Goal: Task Accomplishment & Management: Complete application form

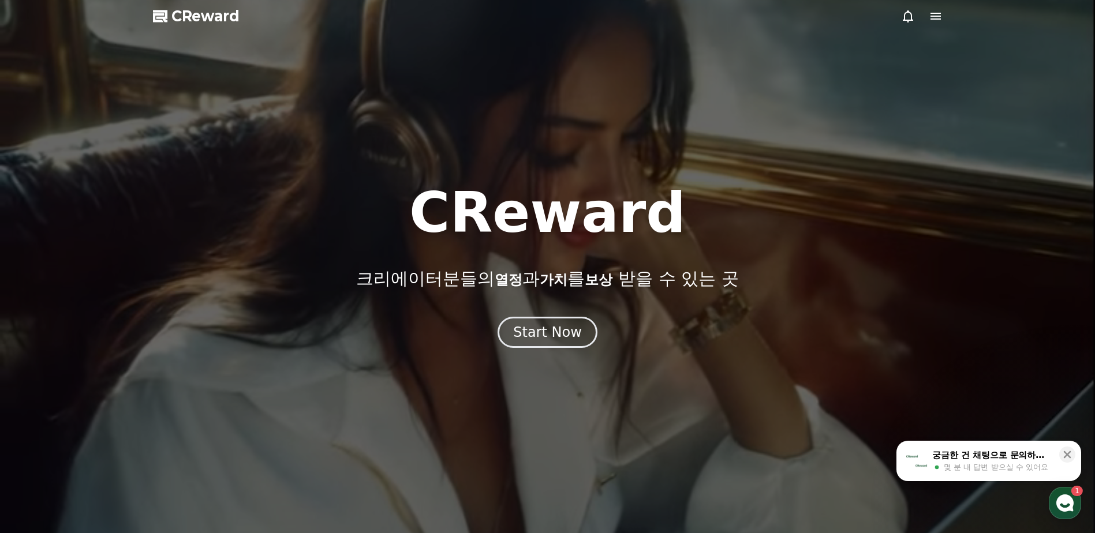
click at [218, 20] on span "CReward" at bounding box center [205, 16] width 68 height 18
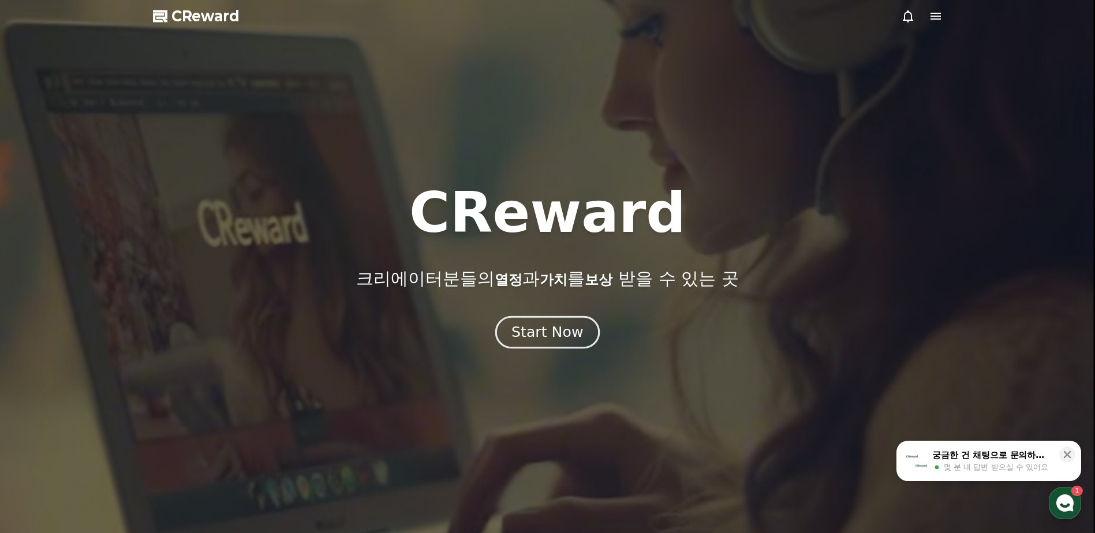
click at [554, 335] on div "Start Now" at bounding box center [547, 333] width 72 height 20
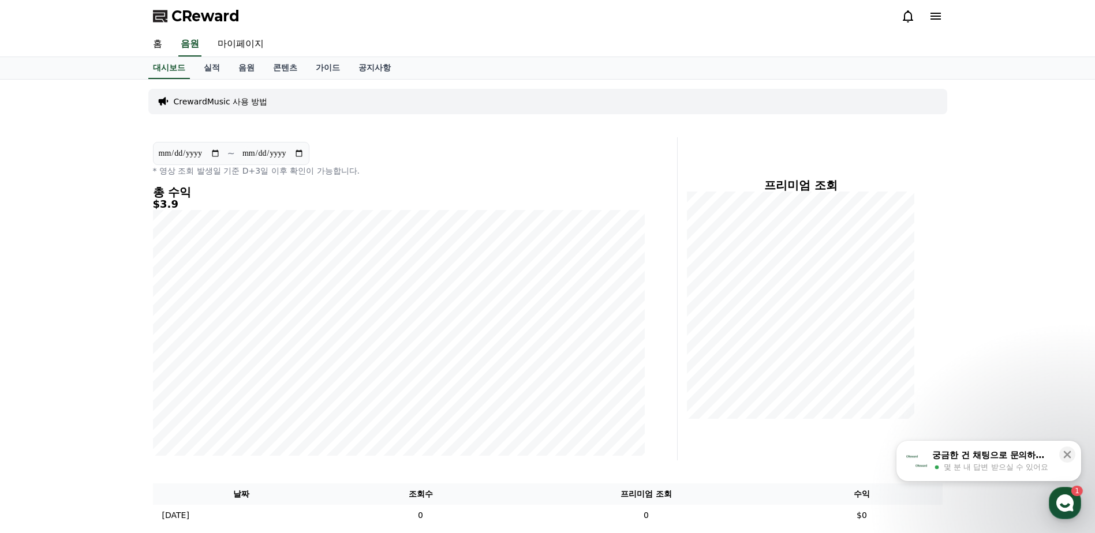
click at [933, 17] on icon at bounding box center [936, 16] width 14 height 14
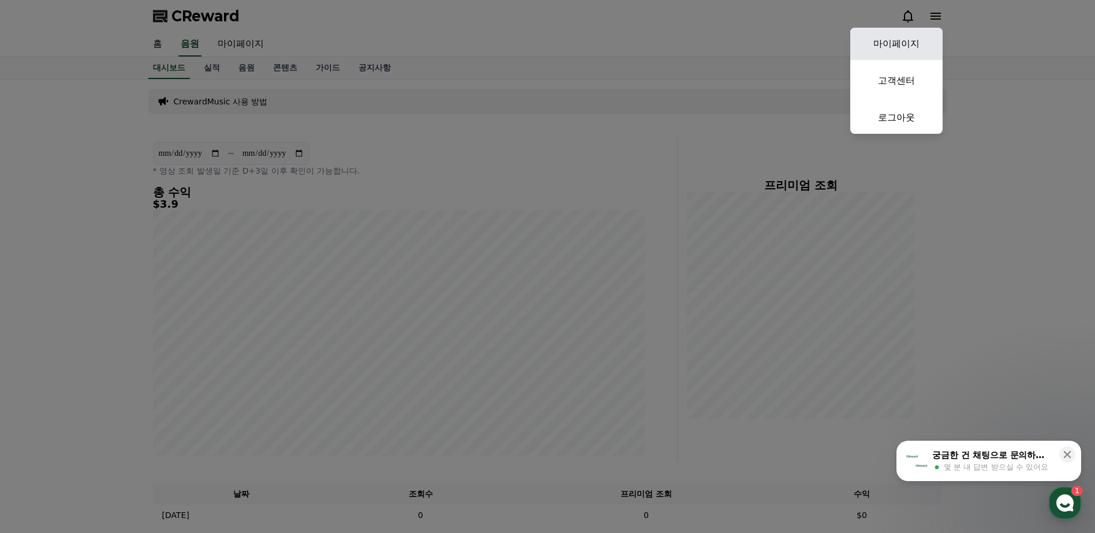
click at [904, 40] on link "마이페이지" at bounding box center [896, 44] width 92 height 32
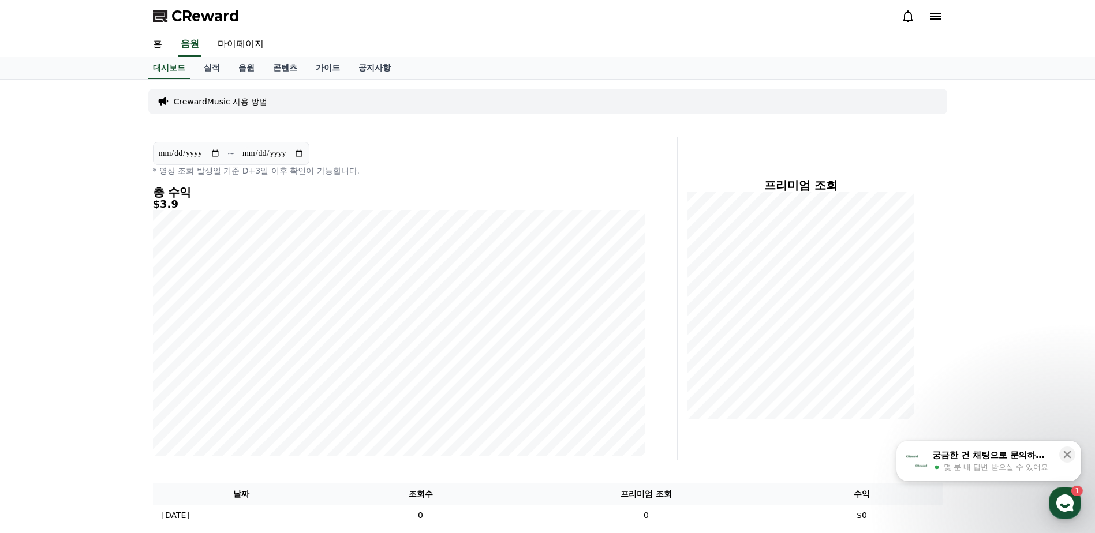
select select "**********"
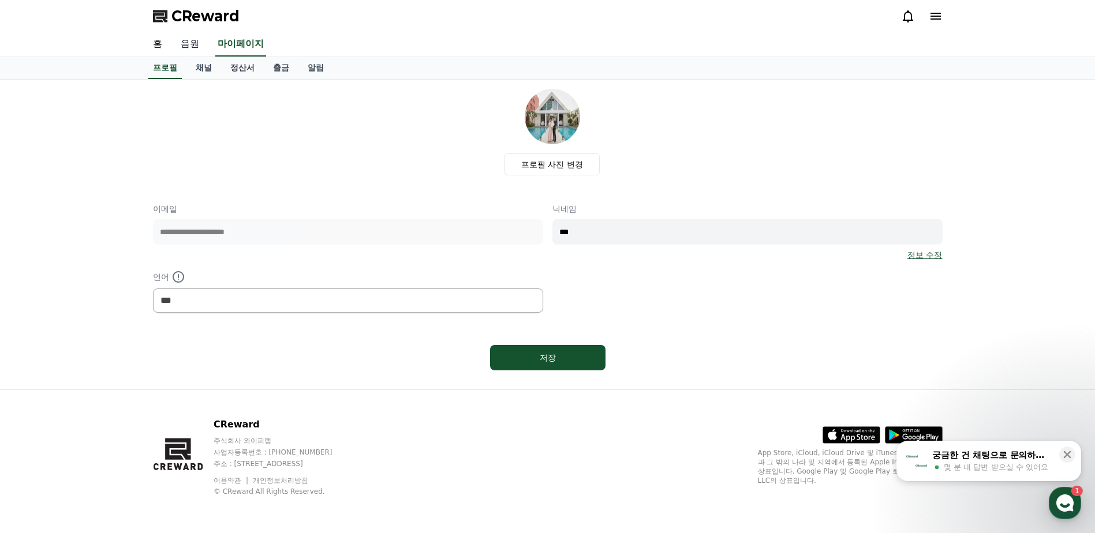
click at [192, 53] on link "음원" at bounding box center [189, 44] width 37 height 24
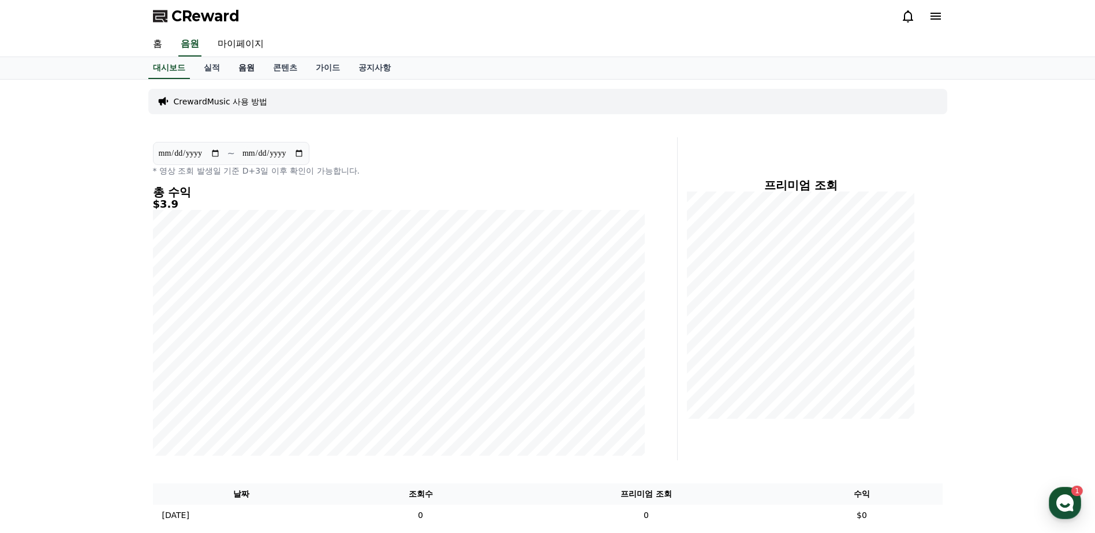
click at [244, 76] on link "음원" at bounding box center [246, 68] width 35 height 22
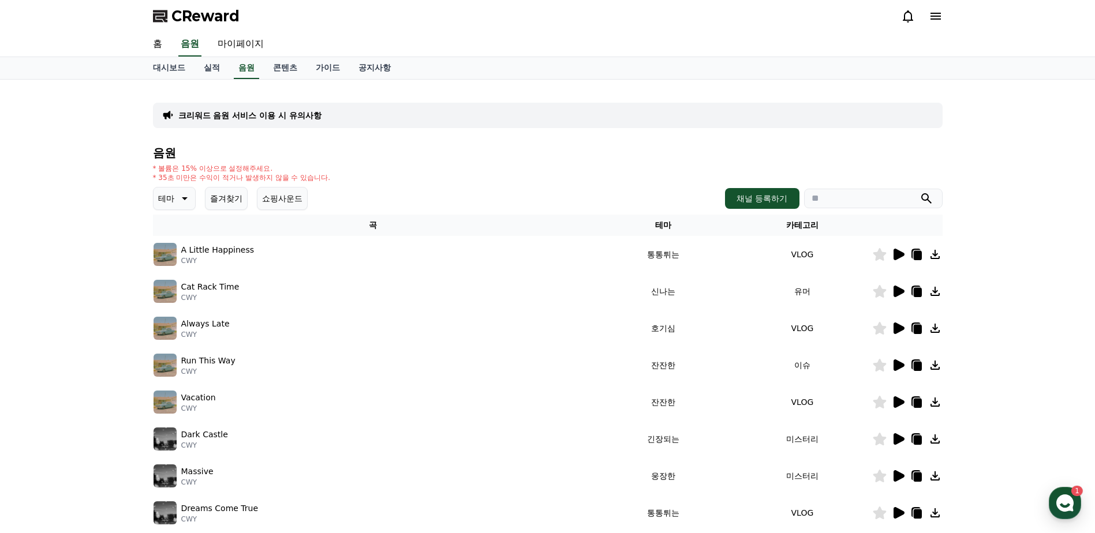
click at [218, 201] on button "즐겨찾기" at bounding box center [226, 198] width 43 height 23
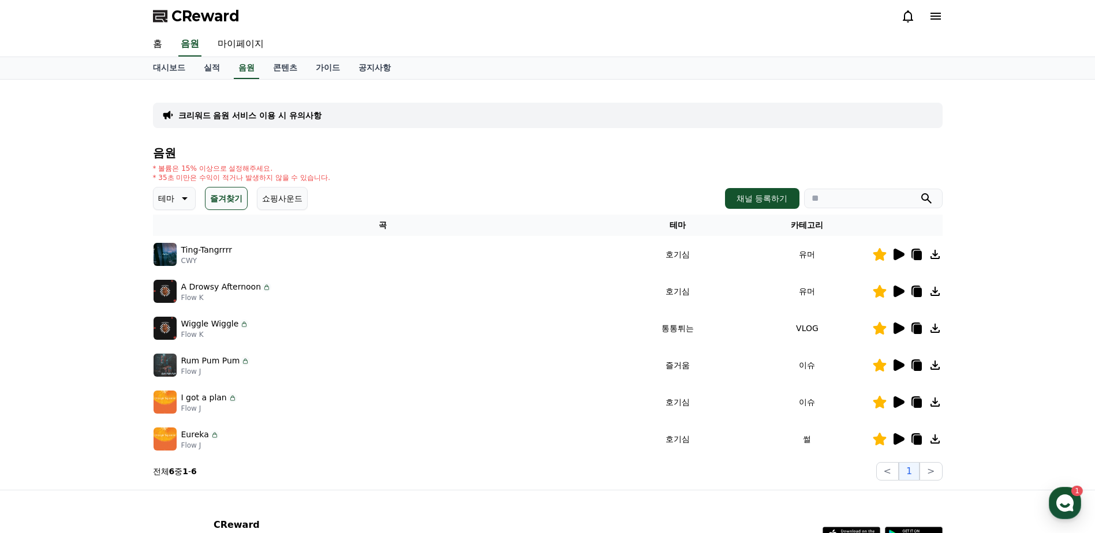
click at [898, 257] on icon at bounding box center [899, 255] width 11 height 12
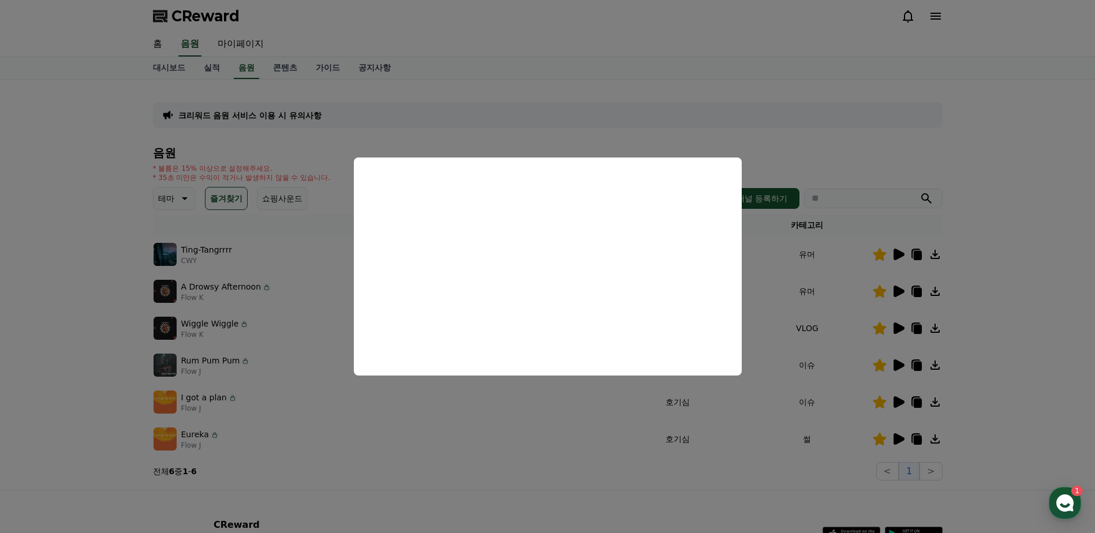
click at [973, 285] on button "close modal" at bounding box center [547, 266] width 1095 height 533
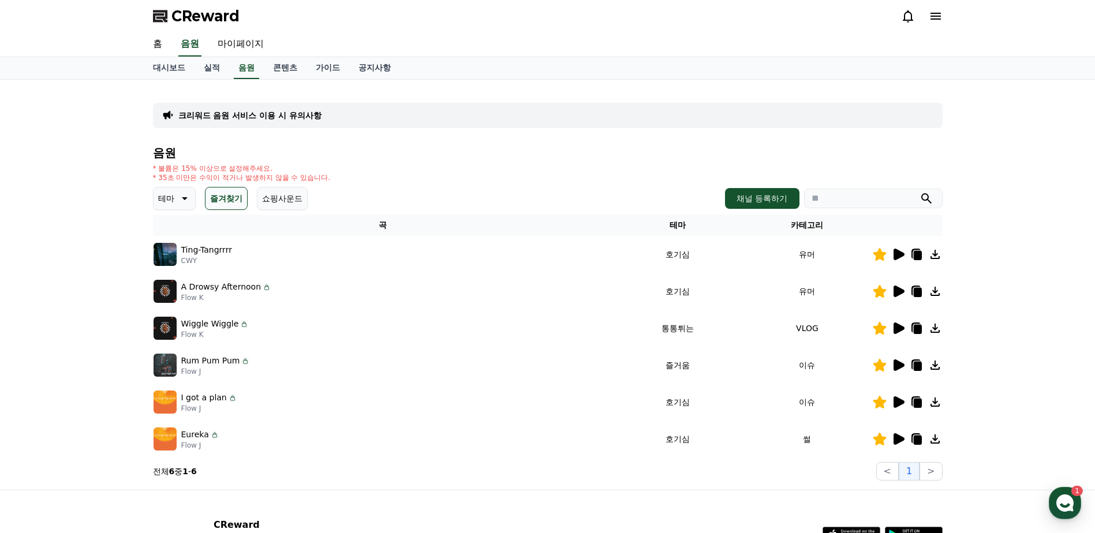
click at [899, 297] on icon at bounding box center [898, 292] width 14 height 14
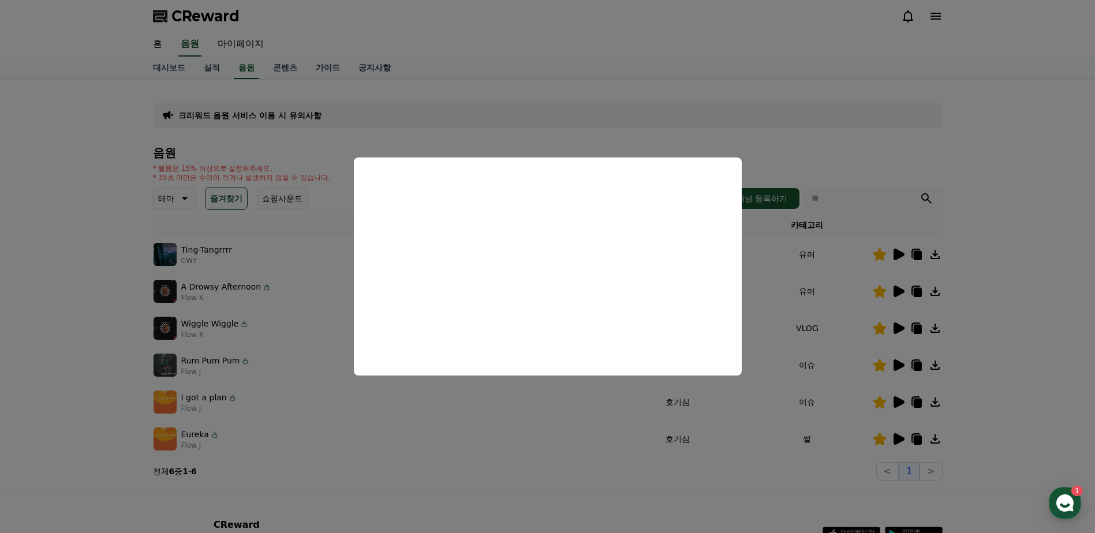
click at [1023, 274] on button "close modal" at bounding box center [547, 266] width 1095 height 533
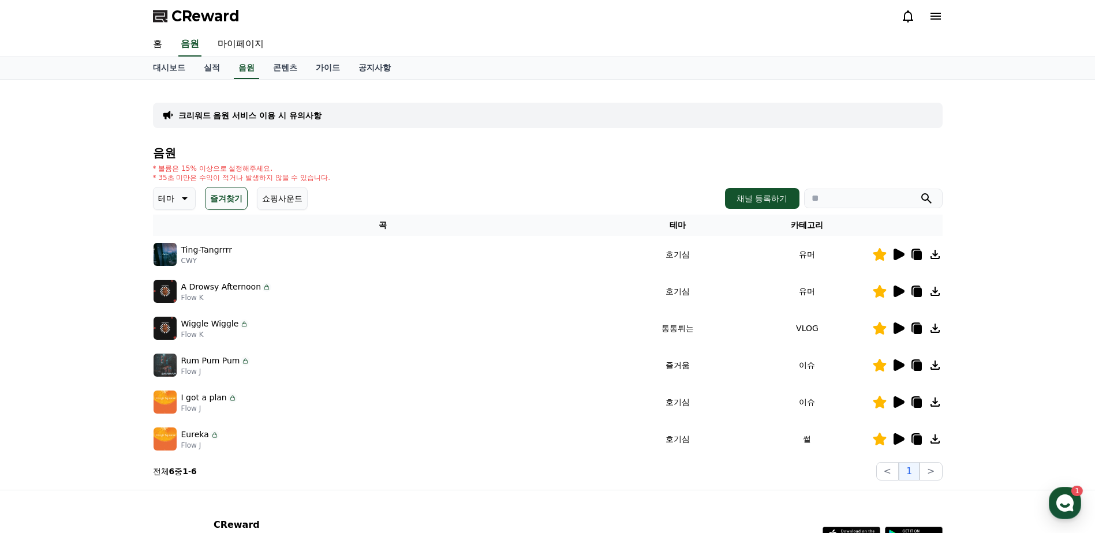
click at [898, 443] on icon at bounding box center [899, 440] width 11 height 12
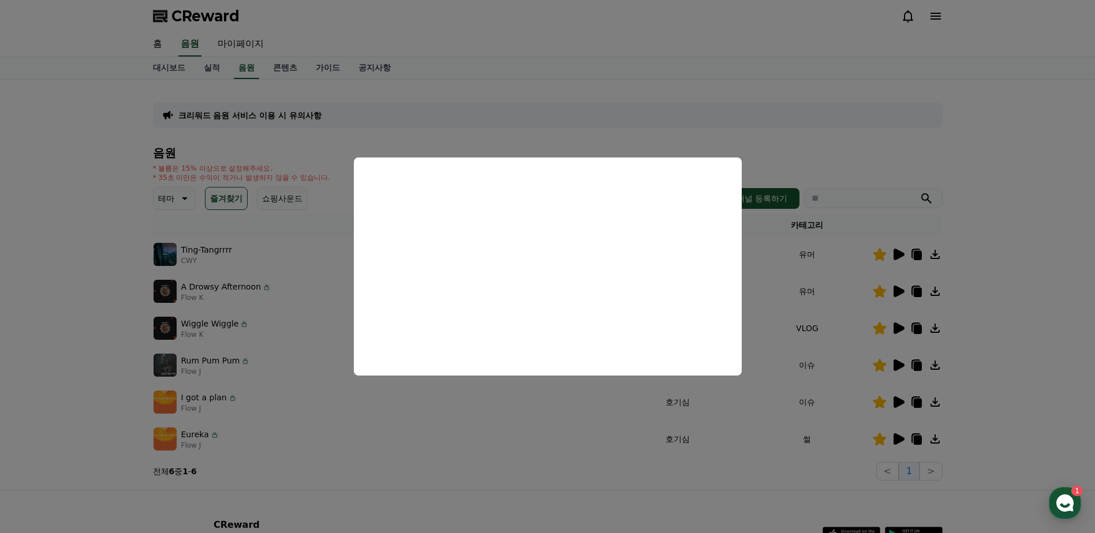
drag, startPoint x: 1011, startPoint y: 353, endPoint x: 991, endPoint y: 361, distance: 21.0
click at [1011, 353] on button "close modal" at bounding box center [547, 266] width 1095 height 533
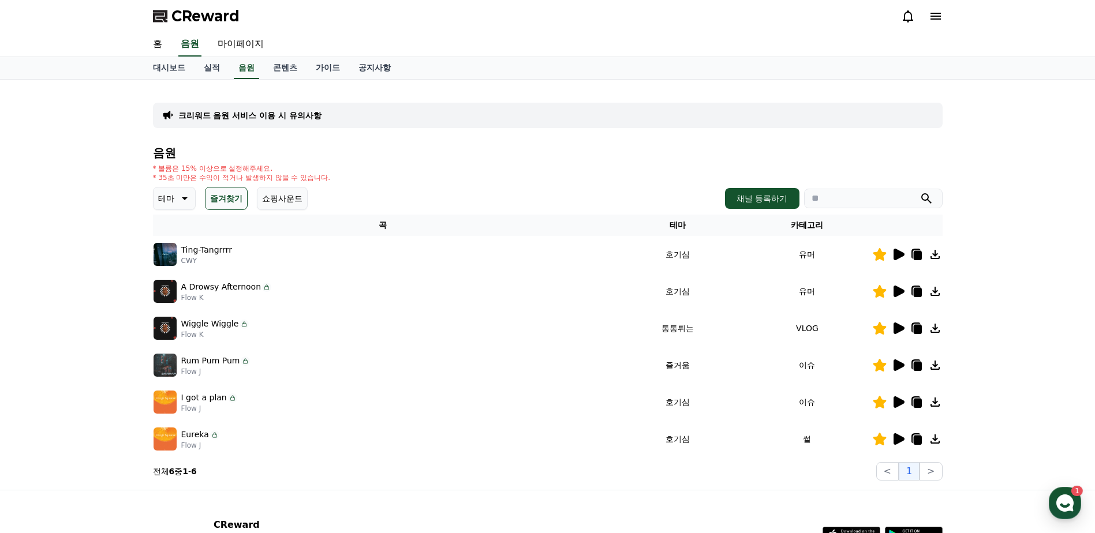
click at [902, 403] on icon at bounding box center [899, 403] width 11 height 12
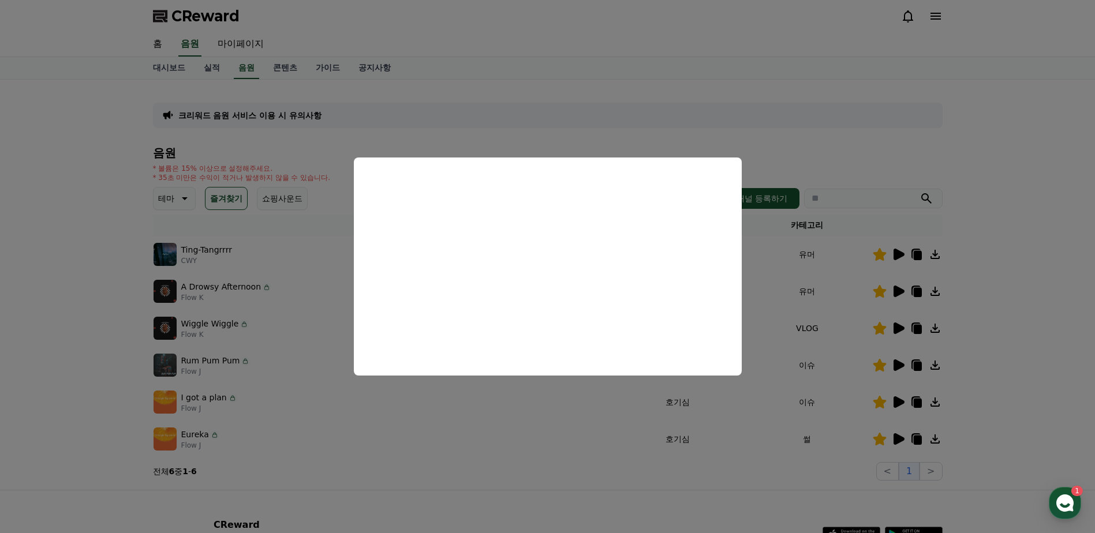
click at [901, 446] on button "close modal" at bounding box center [547, 266] width 1095 height 533
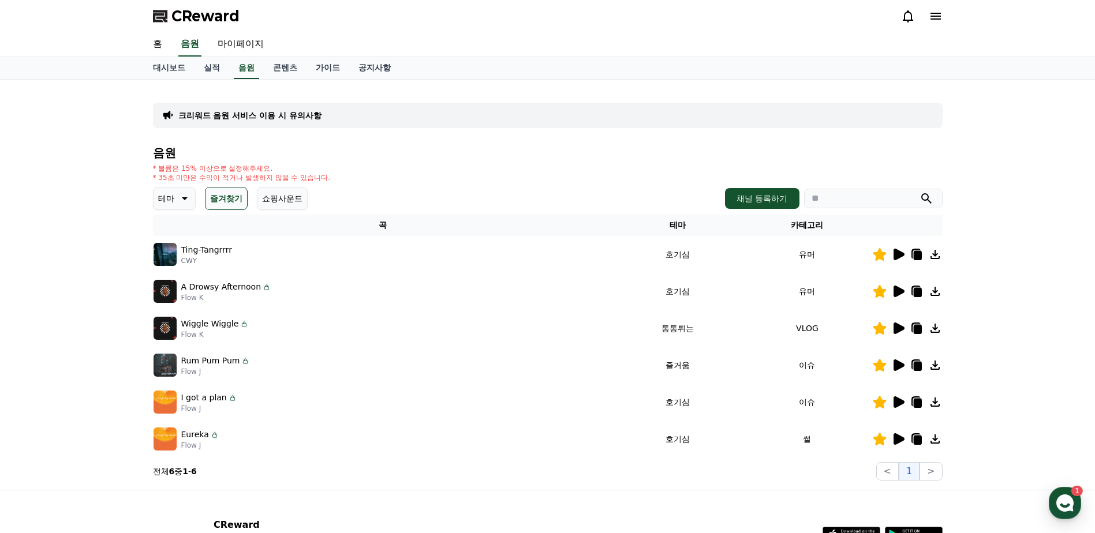
click at [901, 445] on icon at bounding box center [898, 439] width 14 height 14
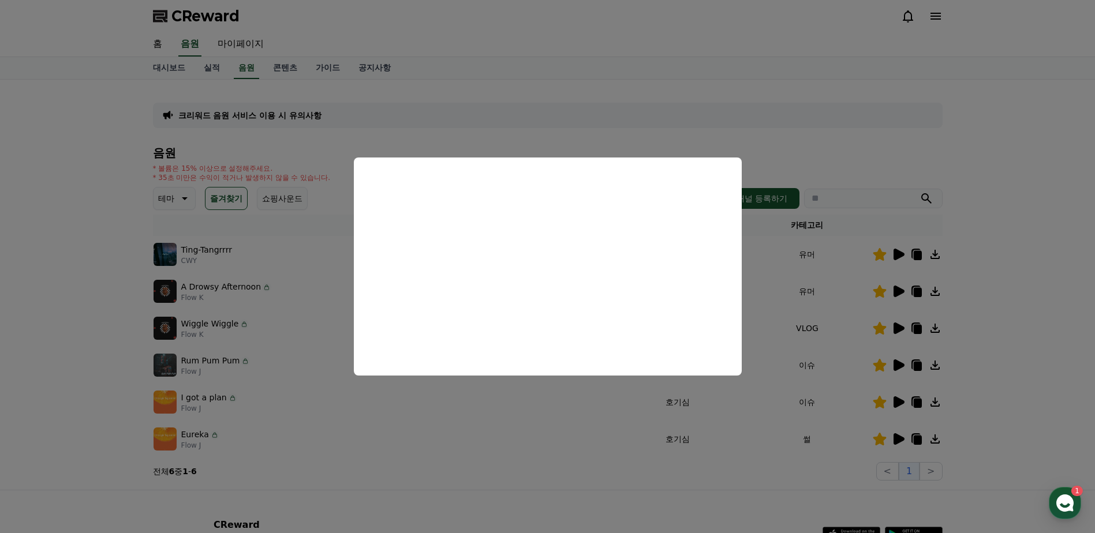
click at [999, 410] on button "close modal" at bounding box center [547, 266] width 1095 height 533
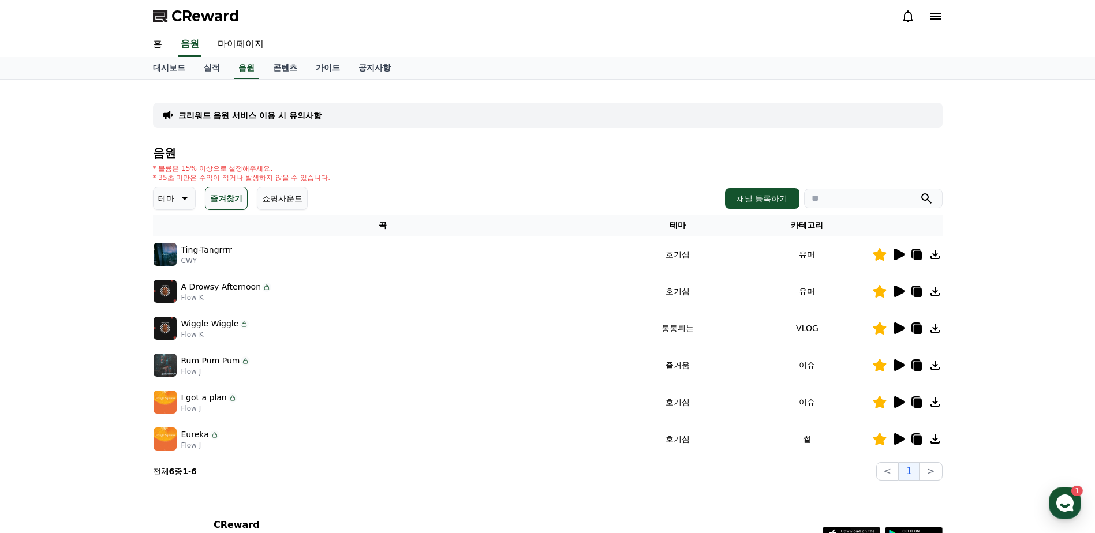
click at [904, 405] on icon at bounding box center [898, 402] width 14 height 14
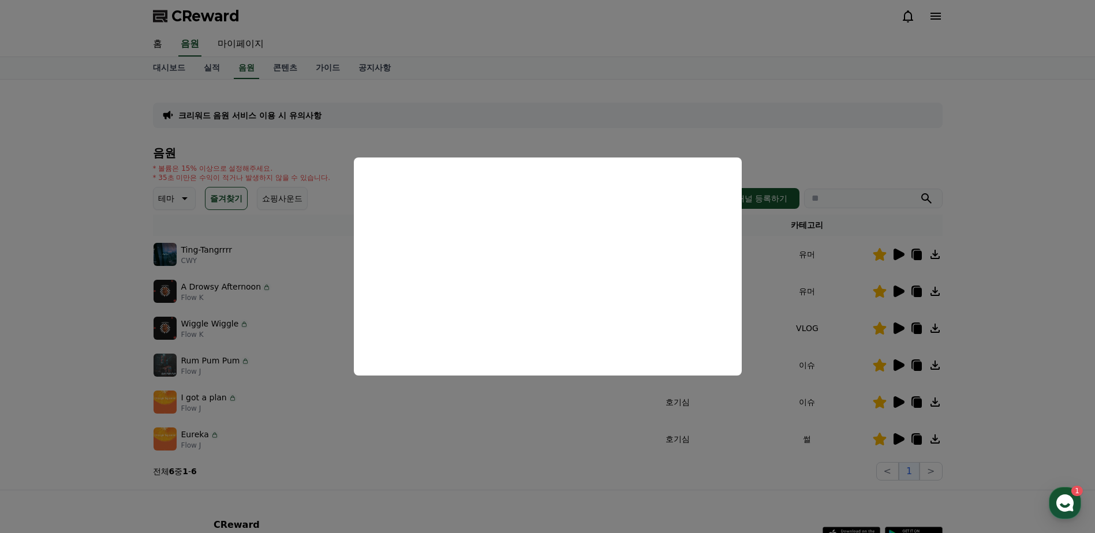
click at [902, 443] on button "close modal" at bounding box center [547, 266] width 1095 height 533
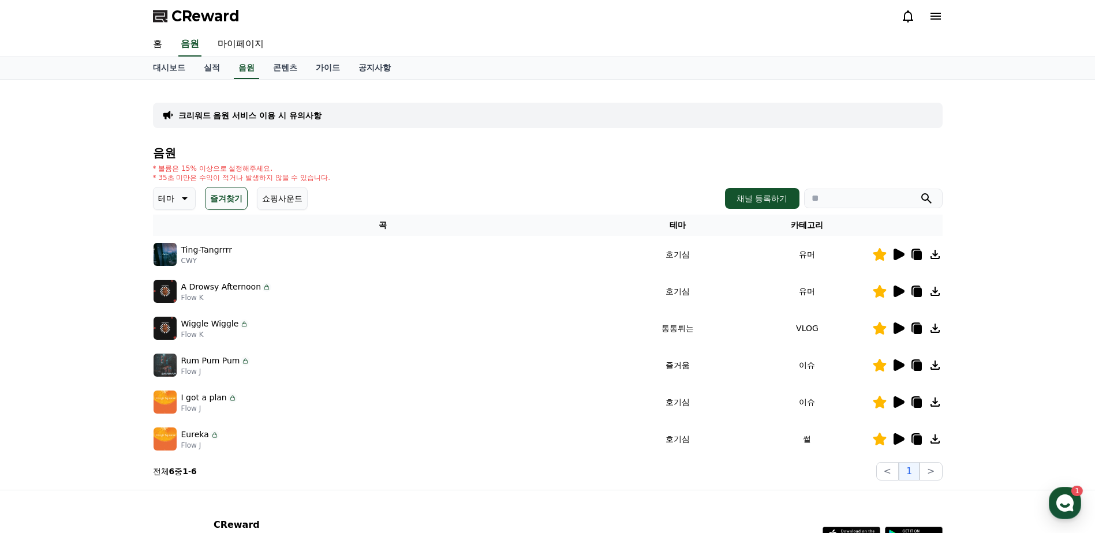
click at [897, 442] on icon at bounding box center [899, 440] width 11 height 12
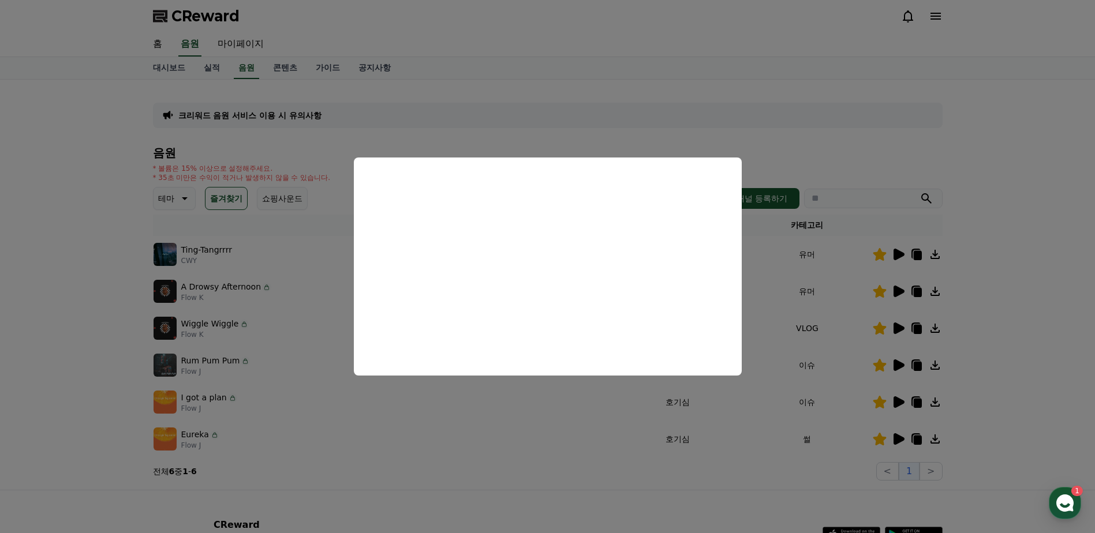
click at [1002, 364] on button "close modal" at bounding box center [547, 266] width 1095 height 533
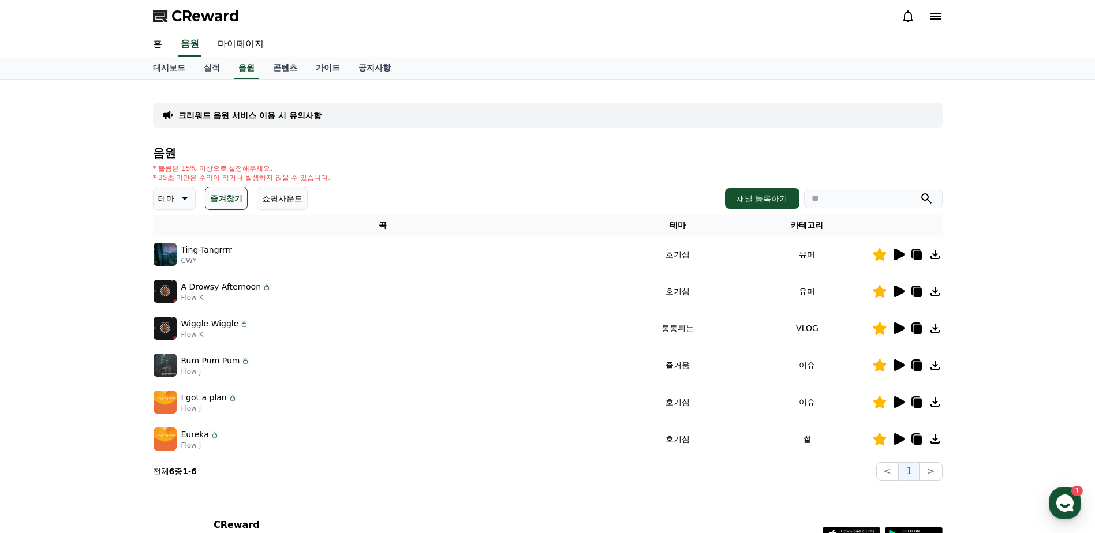
click at [895, 408] on icon at bounding box center [899, 403] width 11 height 12
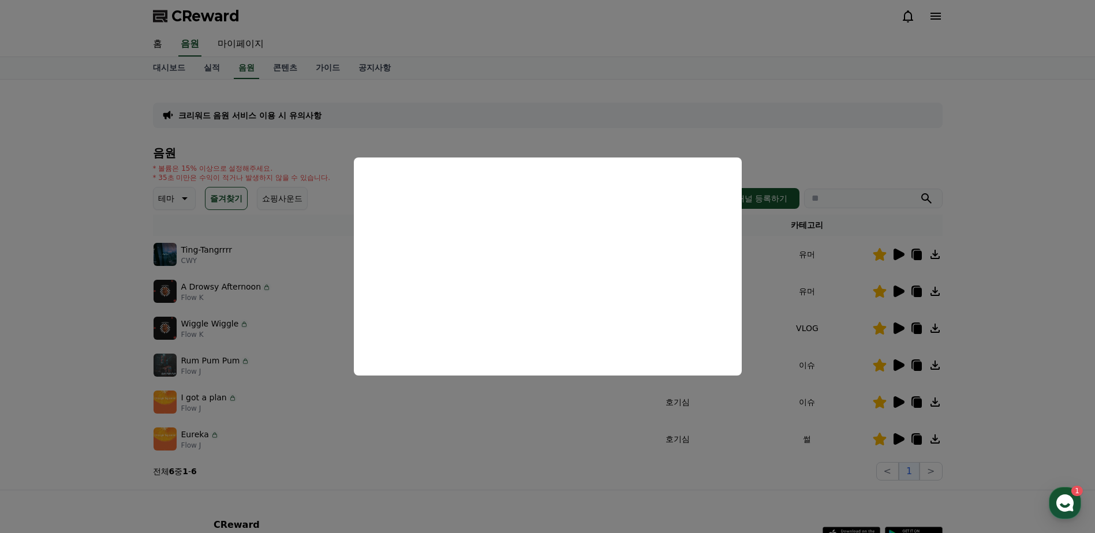
click at [1013, 407] on button "close modal" at bounding box center [547, 266] width 1095 height 533
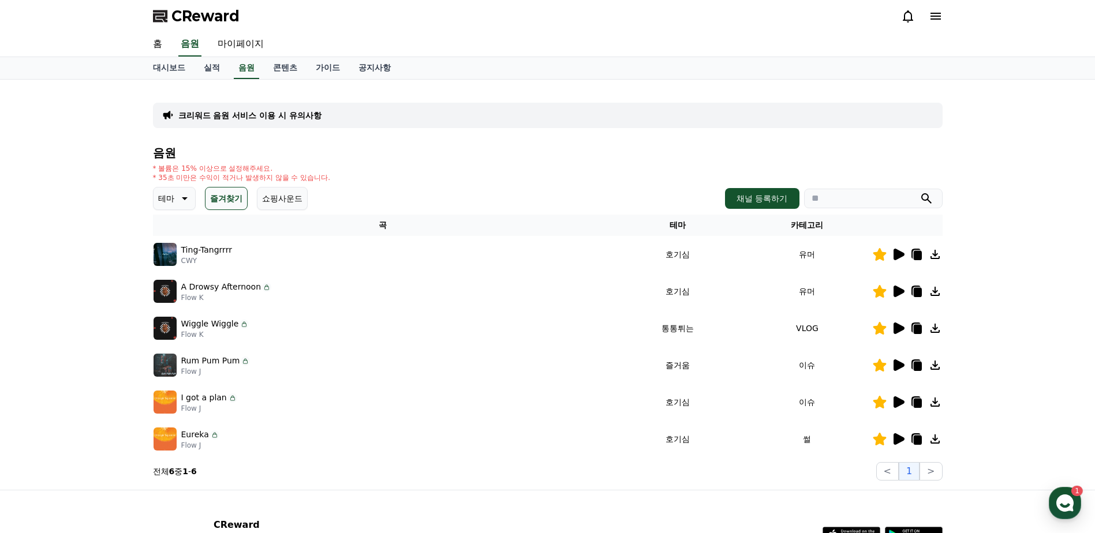
click at [916, 406] on icon at bounding box center [917, 403] width 8 height 9
click at [899, 441] on icon at bounding box center [899, 440] width 11 height 12
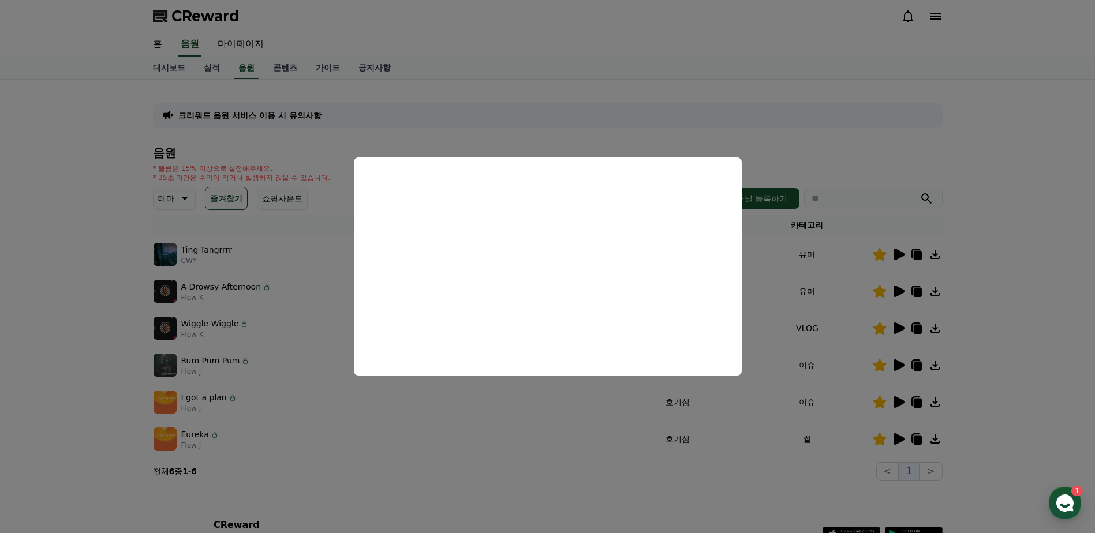
click at [996, 293] on button "close modal" at bounding box center [547, 266] width 1095 height 533
click at [898, 299] on td at bounding box center [907, 291] width 70 height 37
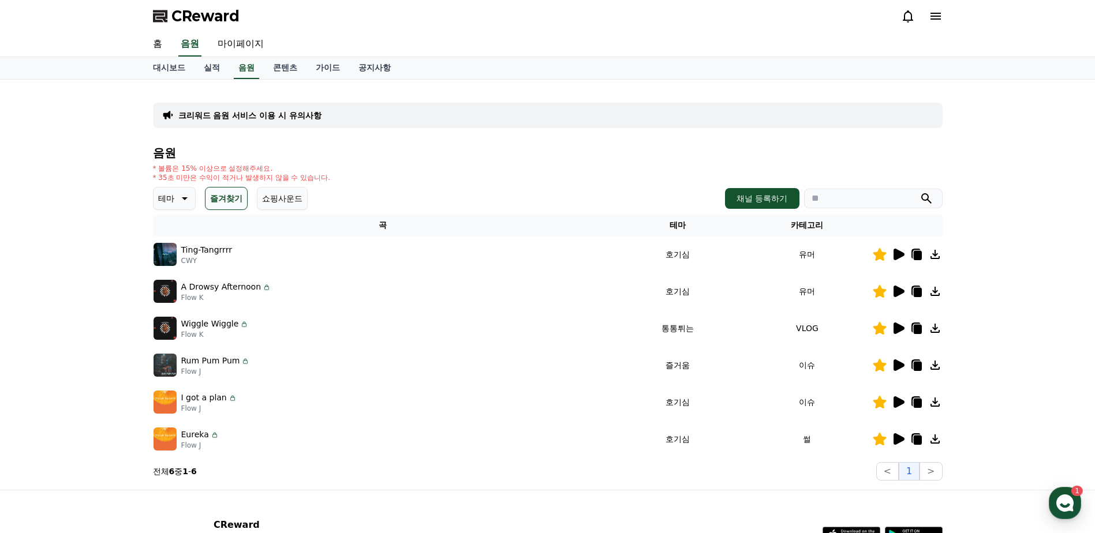
click at [896, 297] on icon at bounding box center [899, 292] width 11 height 12
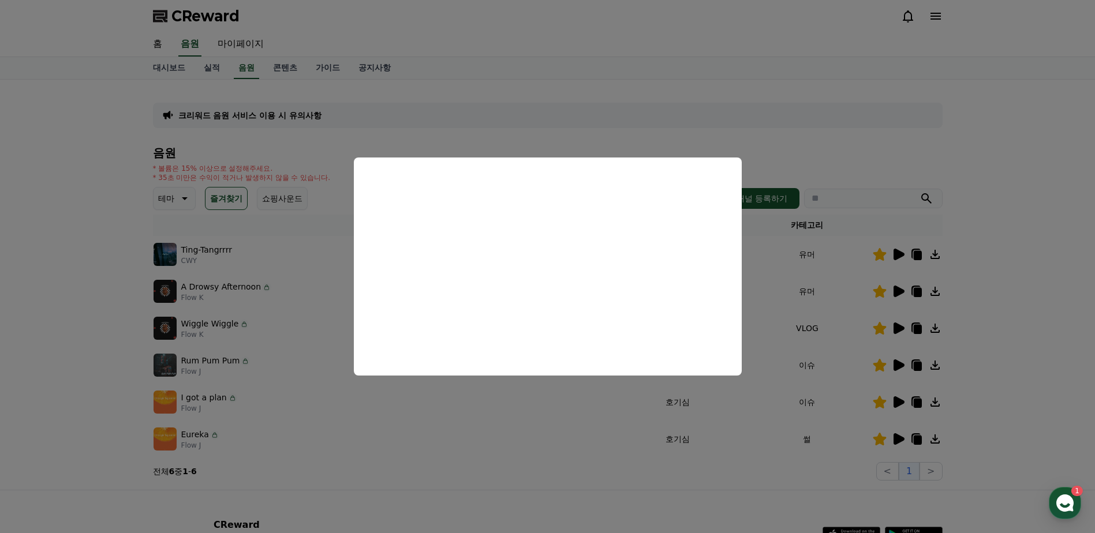
click at [1002, 226] on button "close modal" at bounding box center [547, 266] width 1095 height 533
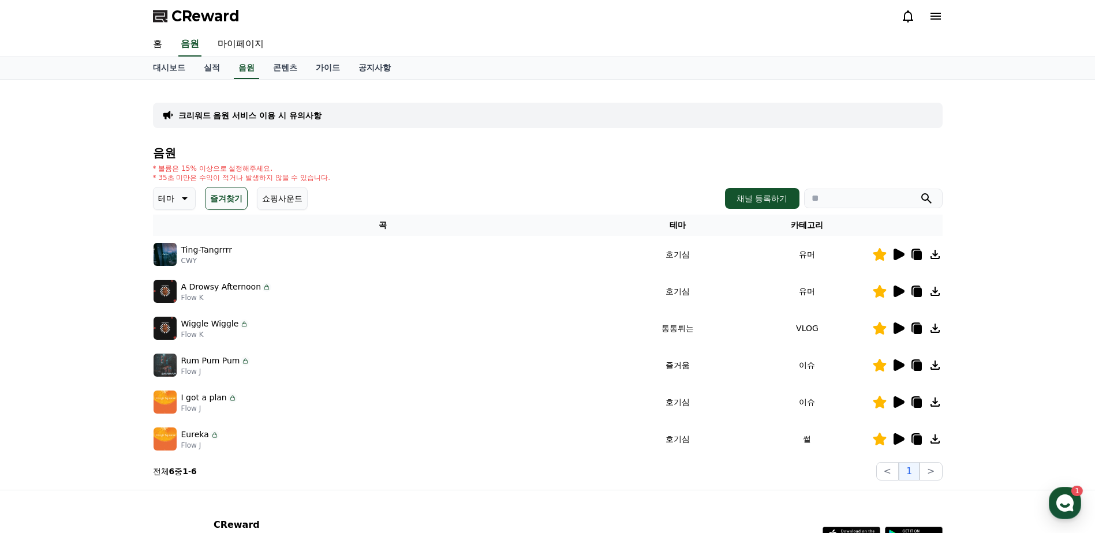
click at [893, 252] on icon at bounding box center [898, 255] width 14 height 14
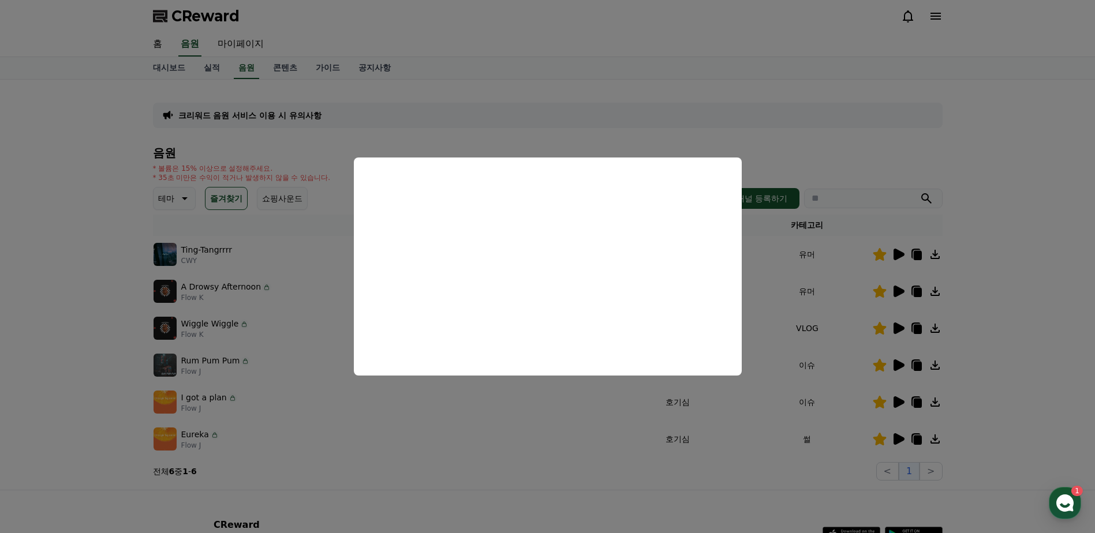
click at [984, 292] on button "close modal" at bounding box center [547, 266] width 1095 height 533
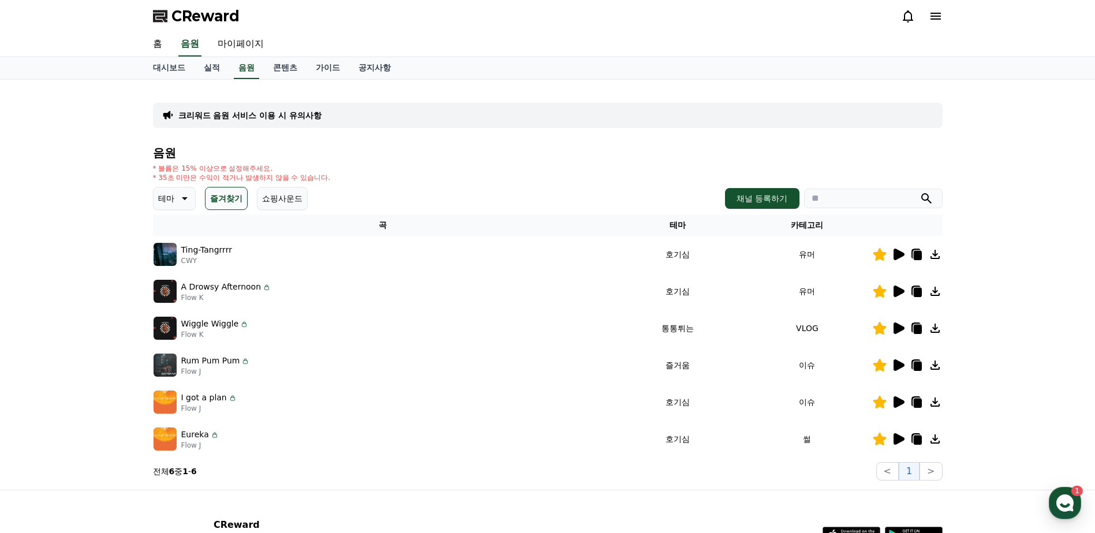
click at [898, 410] on td at bounding box center [907, 402] width 70 height 37
click at [899, 406] on icon at bounding box center [898, 402] width 14 height 14
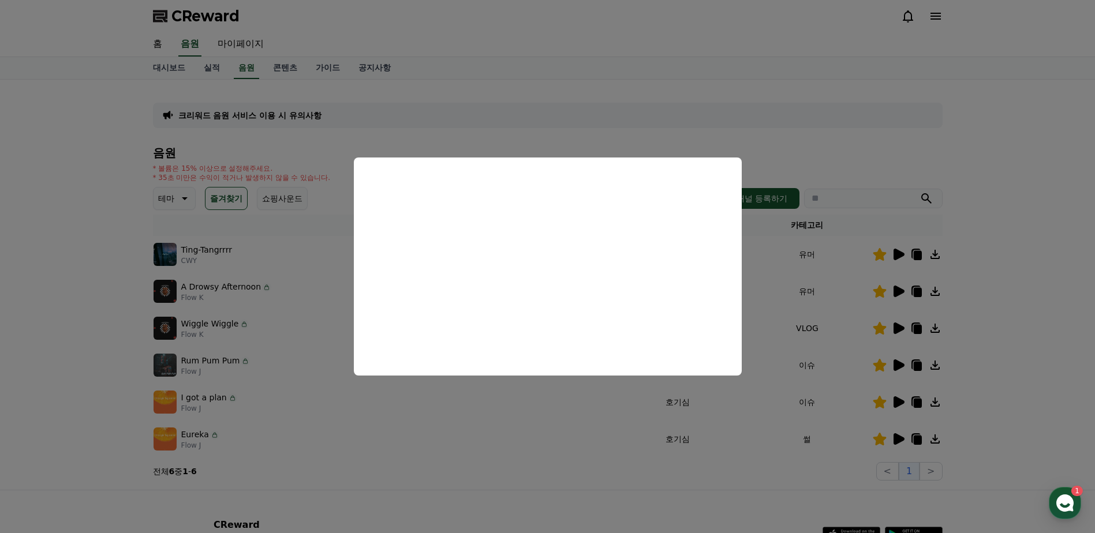
click at [1023, 312] on button "close modal" at bounding box center [547, 266] width 1095 height 533
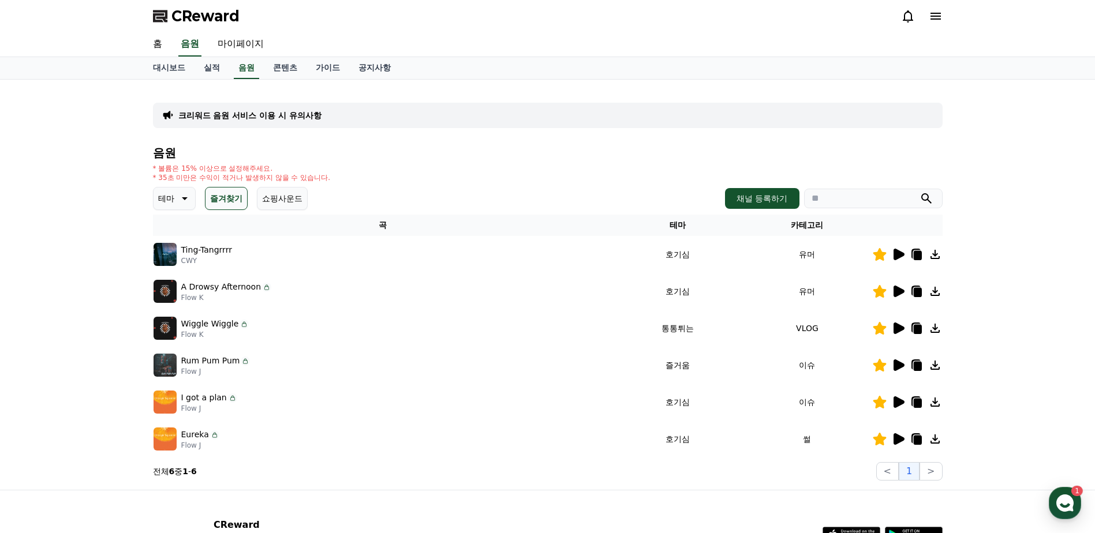
click at [901, 445] on icon at bounding box center [898, 439] width 14 height 14
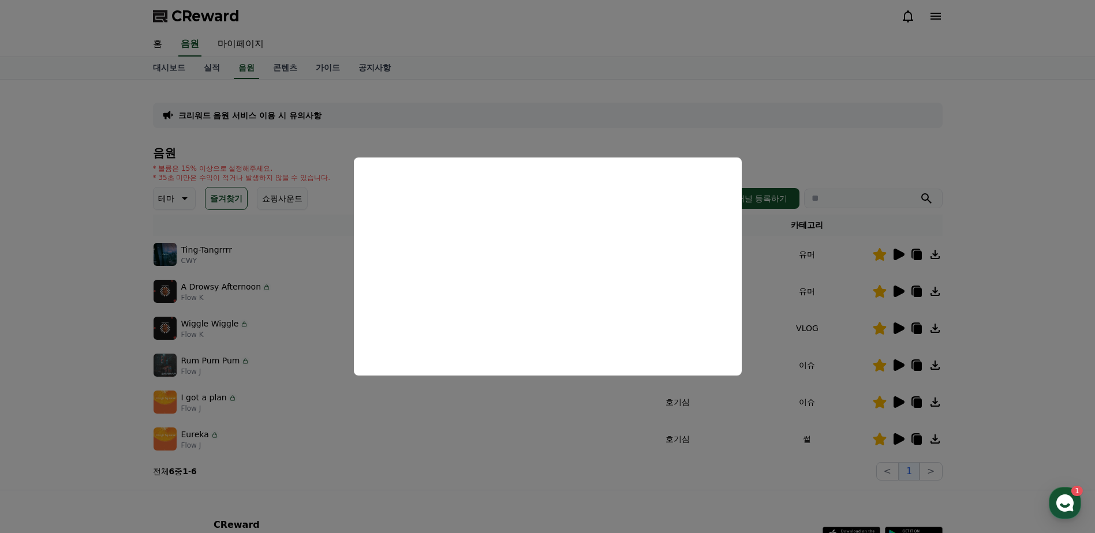
drag, startPoint x: 1002, startPoint y: 425, endPoint x: 963, endPoint y: 436, distance: 40.2
click at [1002, 424] on button "close modal" at bounding box center [547, 266] width 1095 height 533
click at [920, 446] on td at bounding box center [907, 439] width 70 height 37
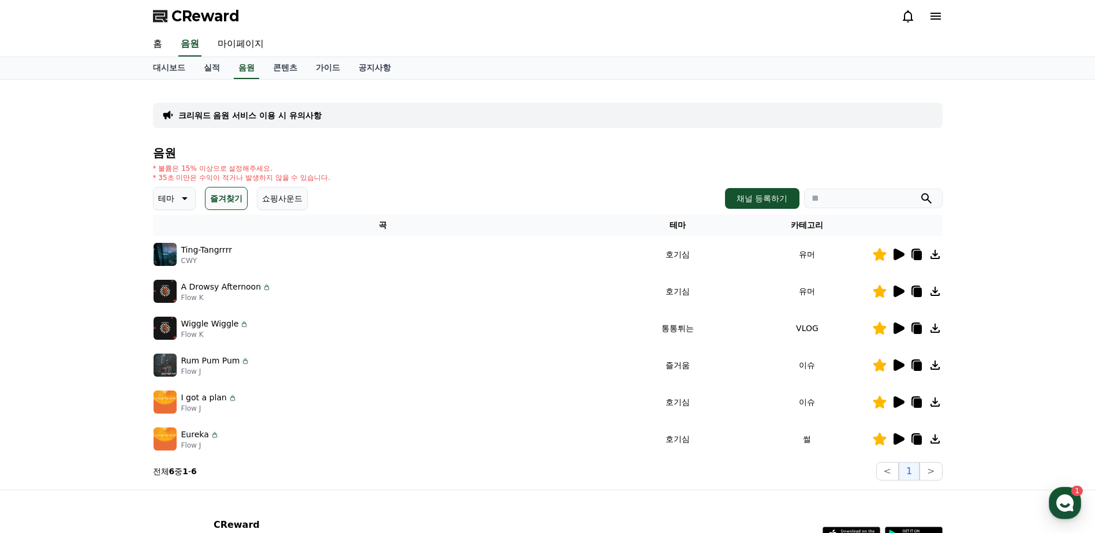
click at [917, 444] on icon at bounding box center [917, 440] width 8 height 9
click at [899, 410] on td at bounding box center [907, 402] width 70 height 37
click at [897, 405] on icon at bounding box center [899, 403] width 11 height 12
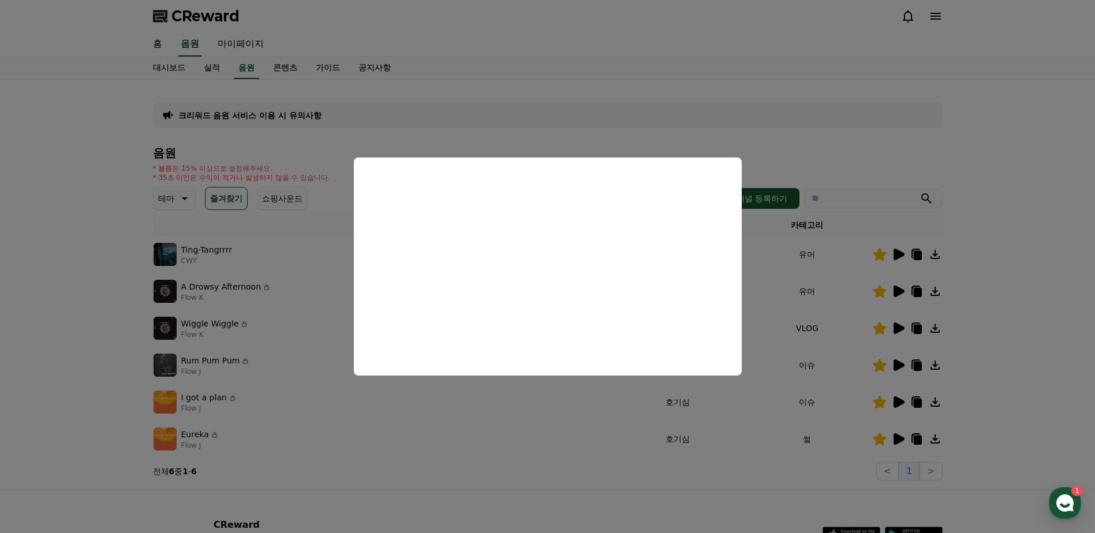
click at [73, 270] on button "close modal" at bounding box center [547, 266] width 1095 height 533
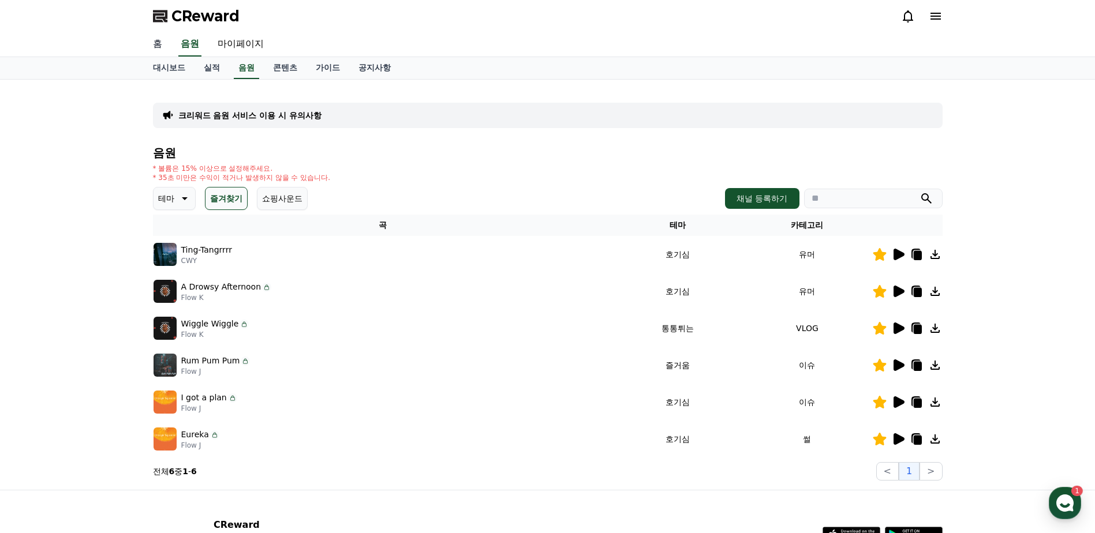
click at [156, 50] on link "홈" at bounding box center [158, 44] width 28 height 24
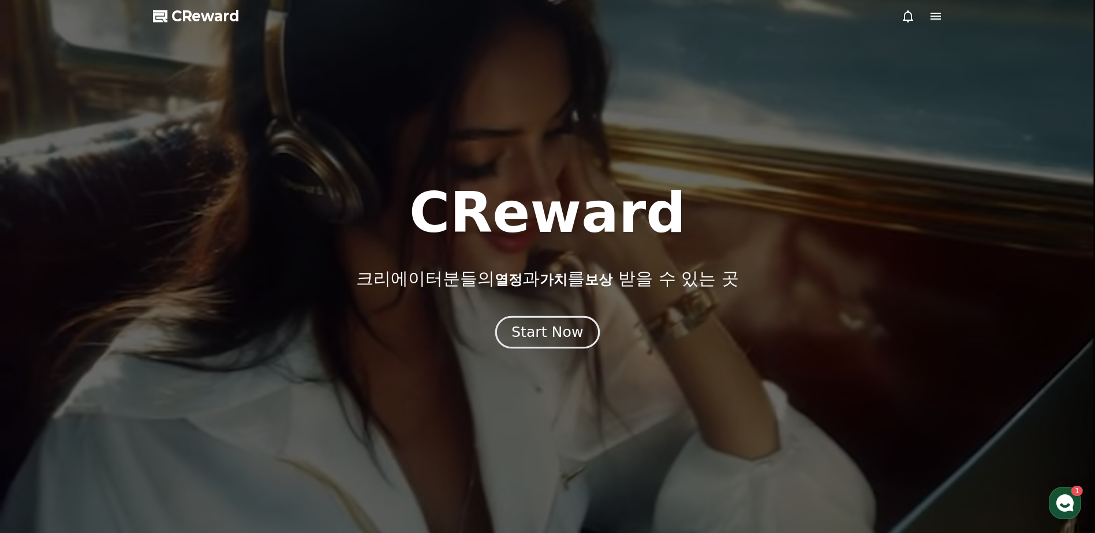
click at [535, 330] on div "Start Now" at bounding box center [547, 333] width 72 height 20
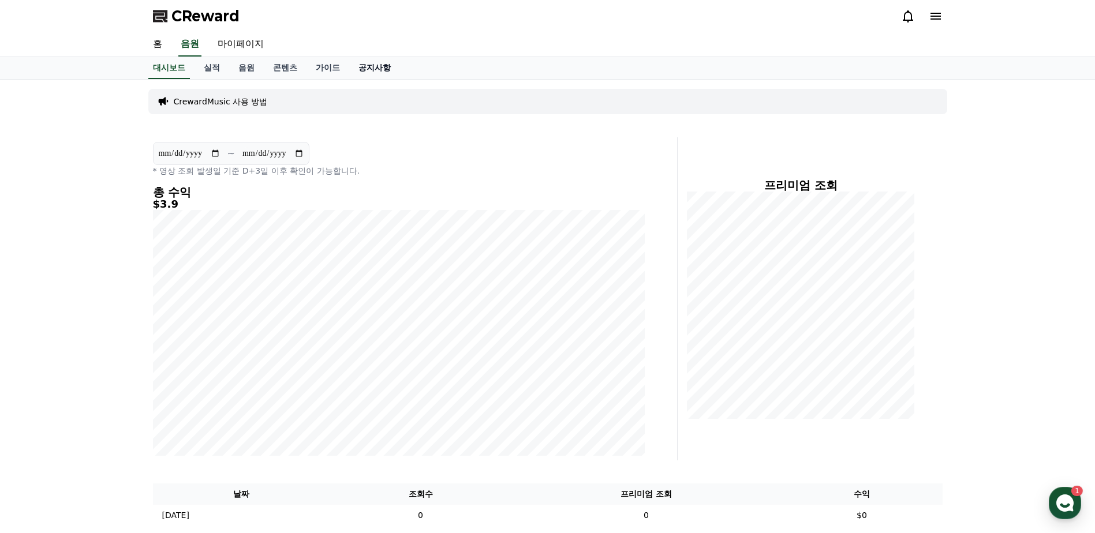
click at [373, 64] on link "공지사항" at bounding box center [374, 68] width 51 height 22
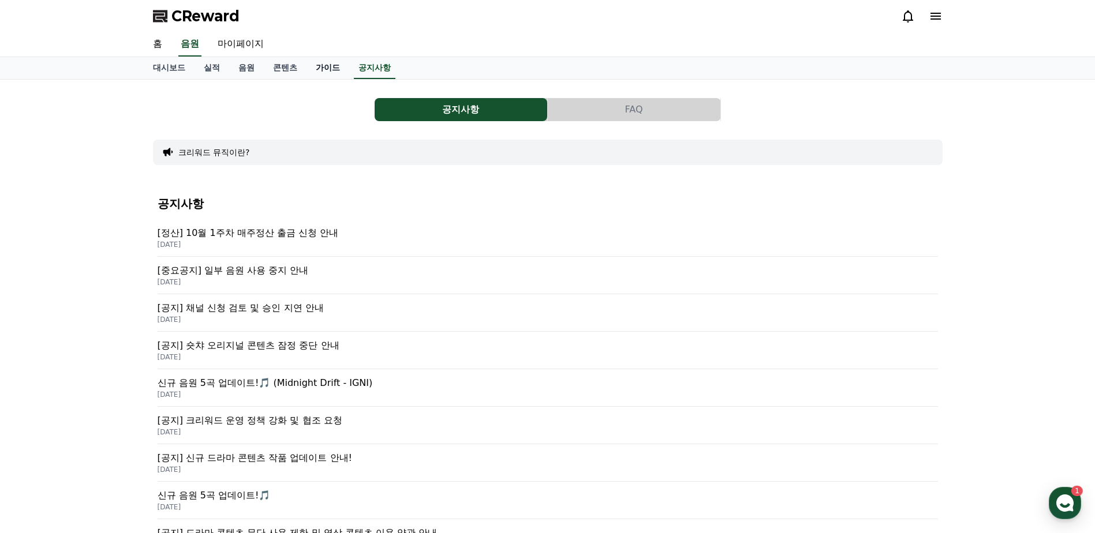
click at [320, 72] on link "가이드" at bounding box center [328, 68] width 43 height 22
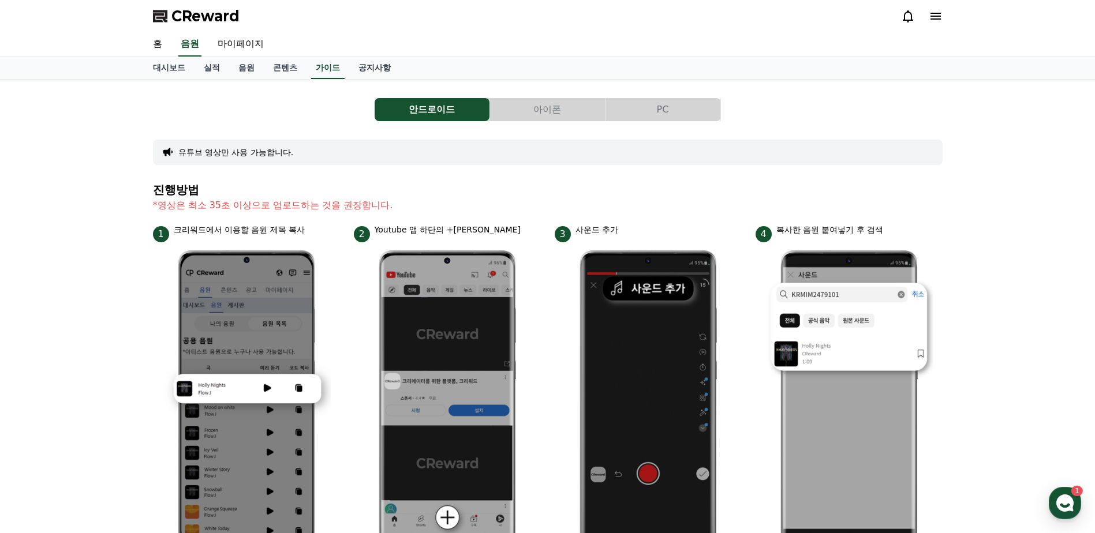
click at [537, 104] on button "아이폰" at bounding box center [547, 109] width 115 height 23
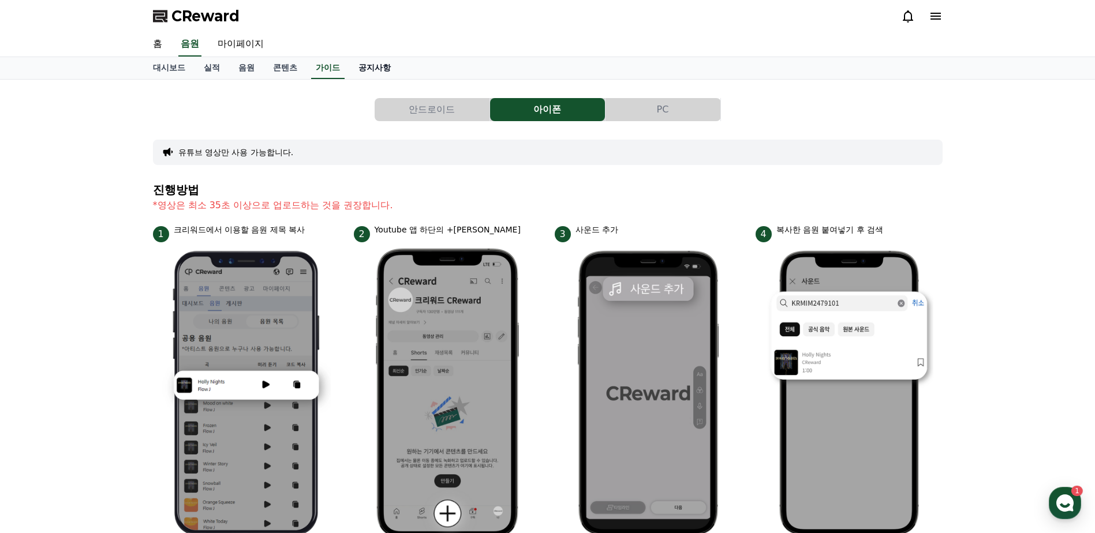
click at [382, 69] on link "공지사항" at bounding box center [374, 68] width 51 height 22
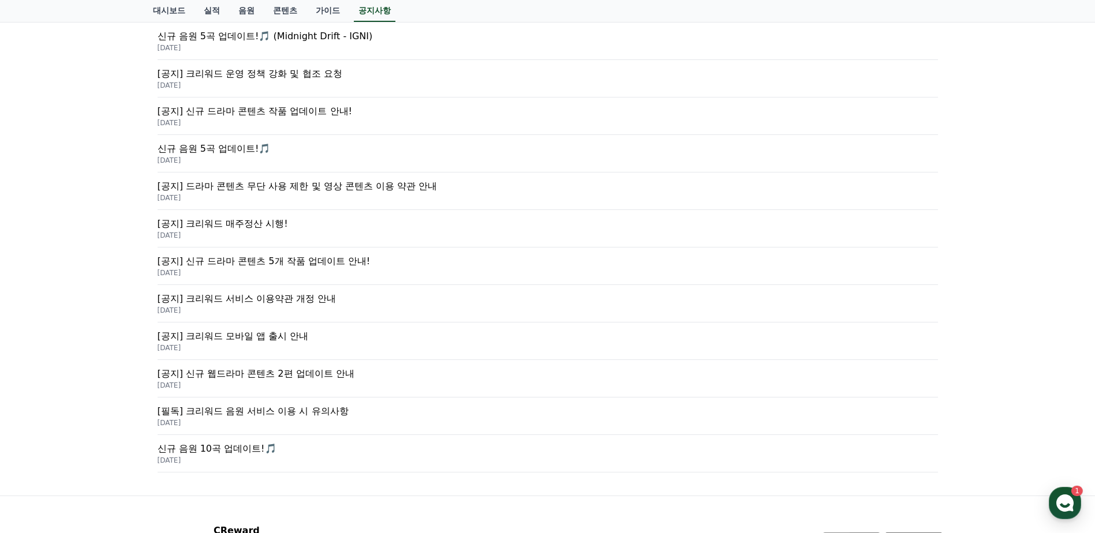
scroll to position [453, 0]
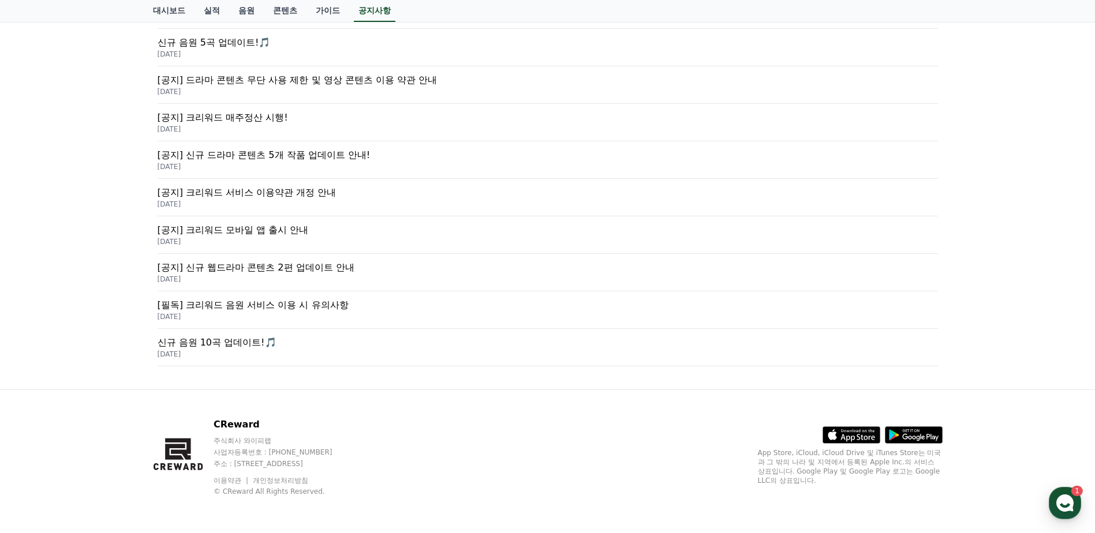
click at [275, 307] on p "[필독] 크리워드 음원 서비스 이용 시 유의사항" at bounding box center [548, 305] width 780 height 14
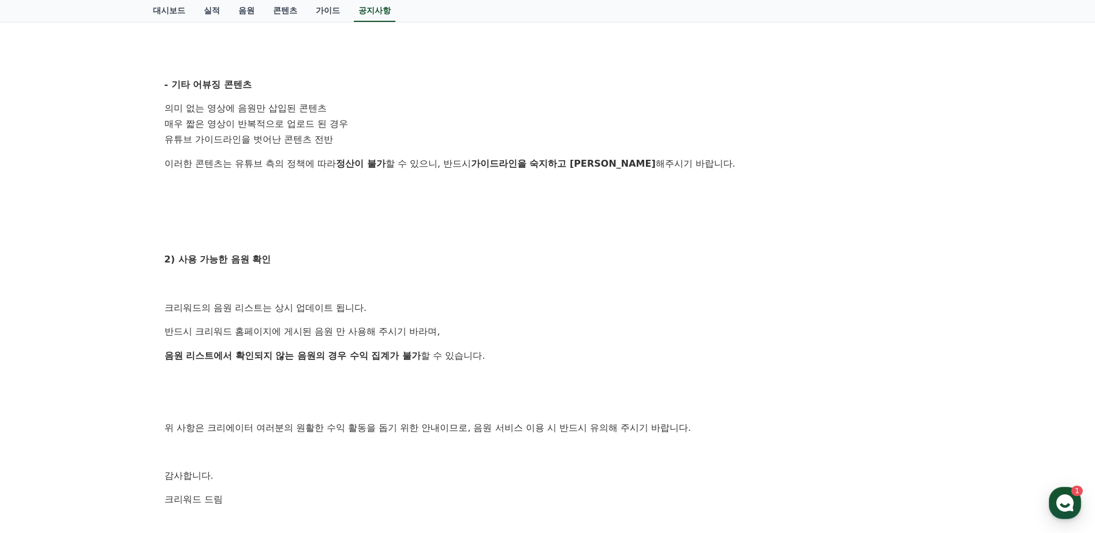
scroll to position [462, 0]
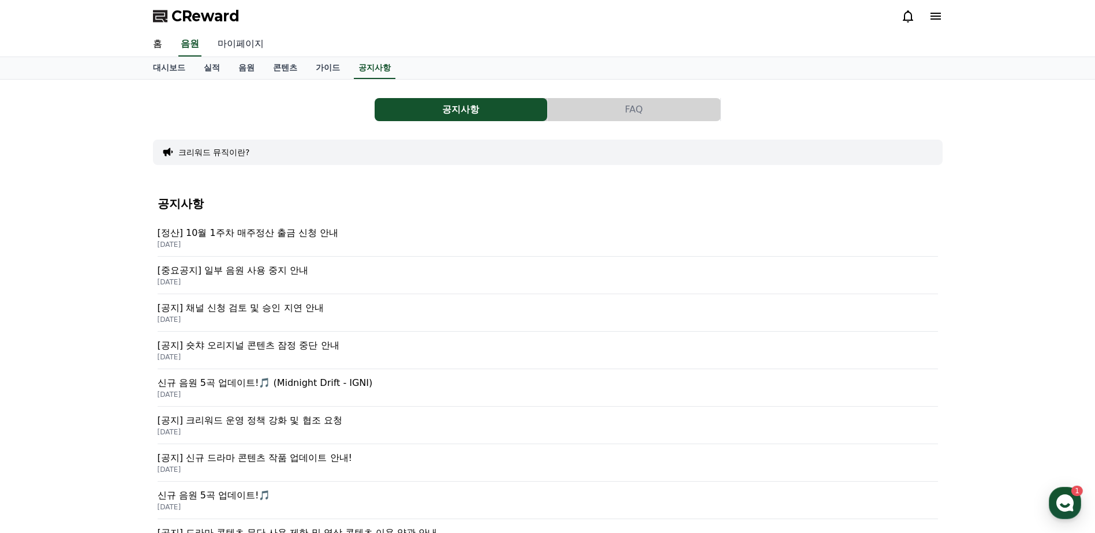
click at [256, 50] on link "마이페이지" at bounding box center [240, 44] width 65 height 24
select select "**********"
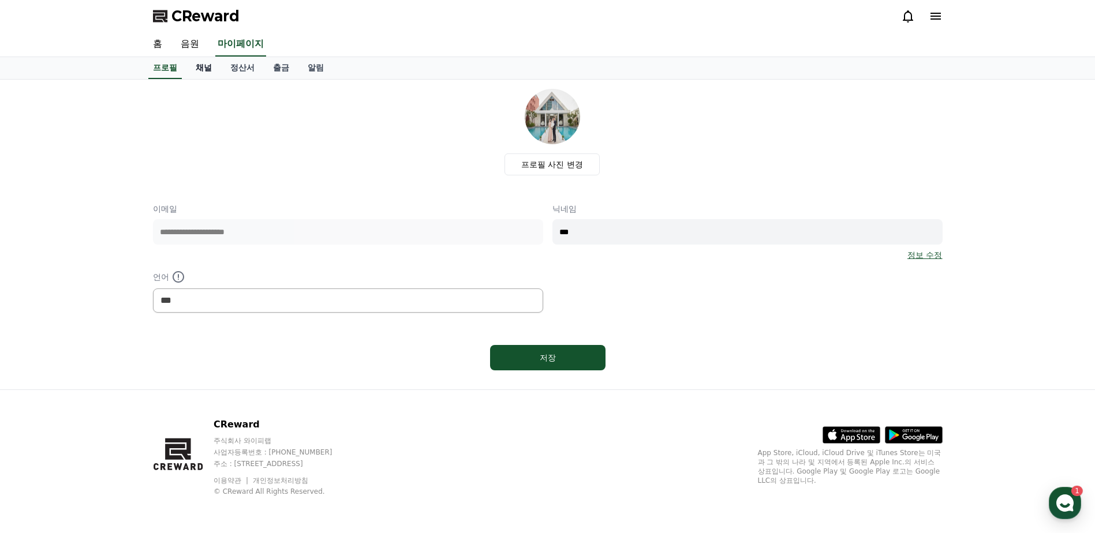
click at [204, 70] on link "채널" at bounding box center [203, 68] width 35 height 22
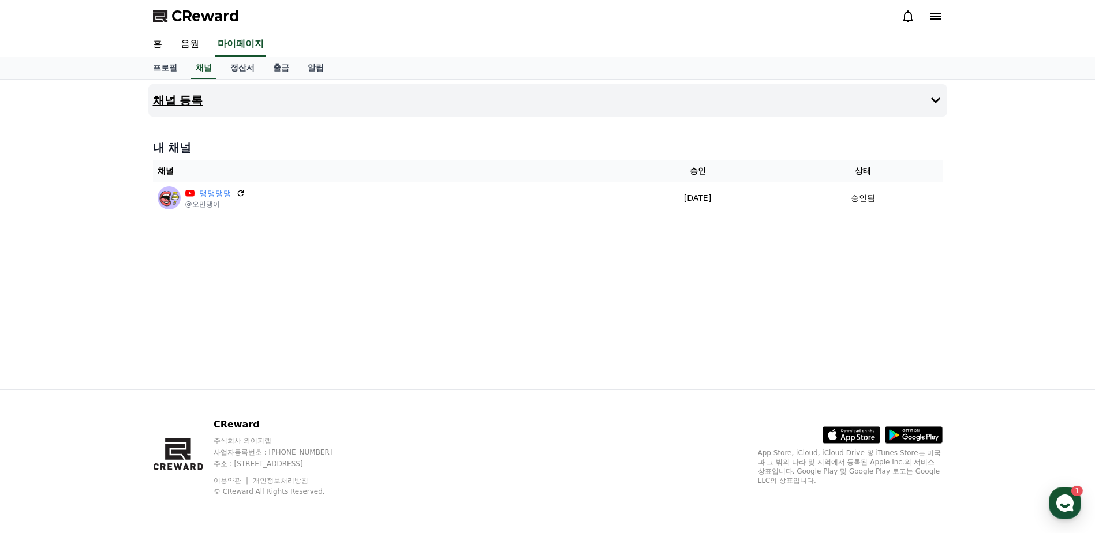
click at [167, 100] on h4 "채널 등록" at bounding box center [178, 100] width 50 height 13
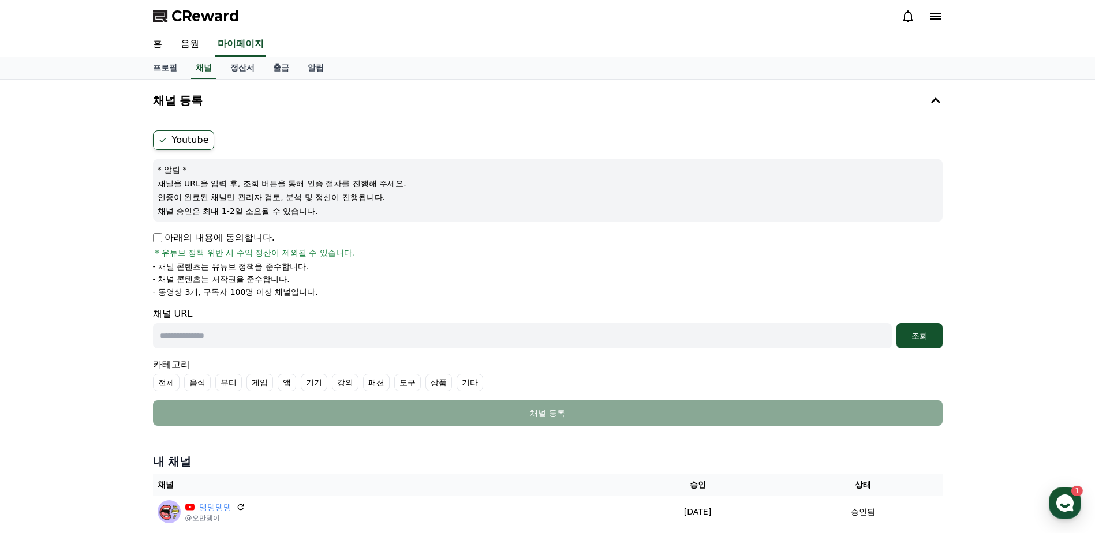
click at [246, 293] on p "- 동영상 3개, 구독자 100명 이상 채널입니다." at bounding box center [235, 292] width 165 height 12
drag, startPoint x: 246, startPoint y: 293, endPoint x: 365, endPoint y: 290, distance: 119.0
click at [361, 293] on li "- 동영상 3개, 구독자 100명 이상 채널입니다." at bounding box center [548, 292] width 790 height 12
click at [255, 336] on input "text" at bounding box center [522, 335] width 739 height 25
paste input "**********"
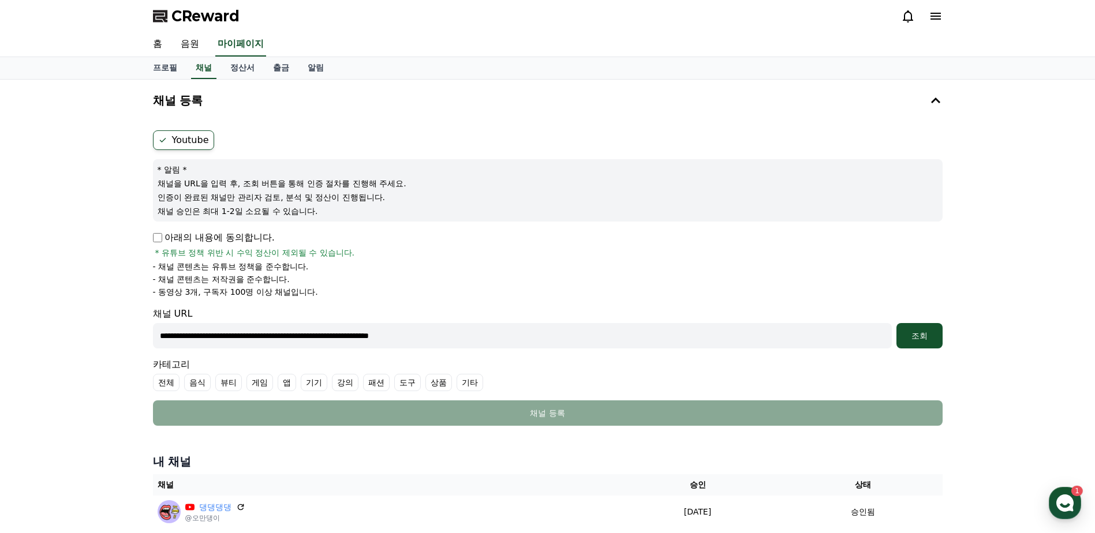
type input "**********"
click at [198, 383] on label "음식" at bounding box center [197, 382] width 27 height 17
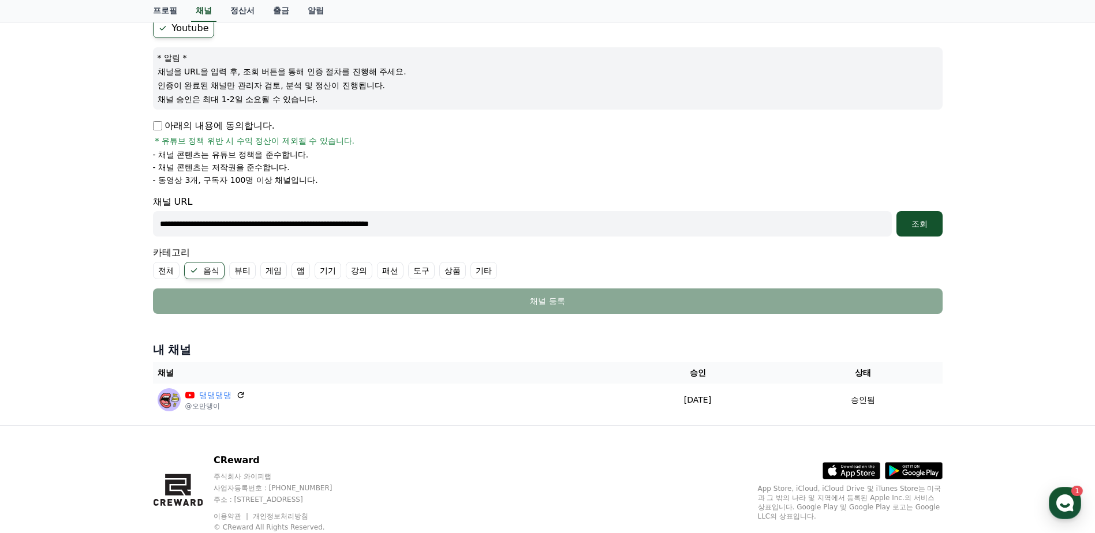
scroll to position [148, 0]
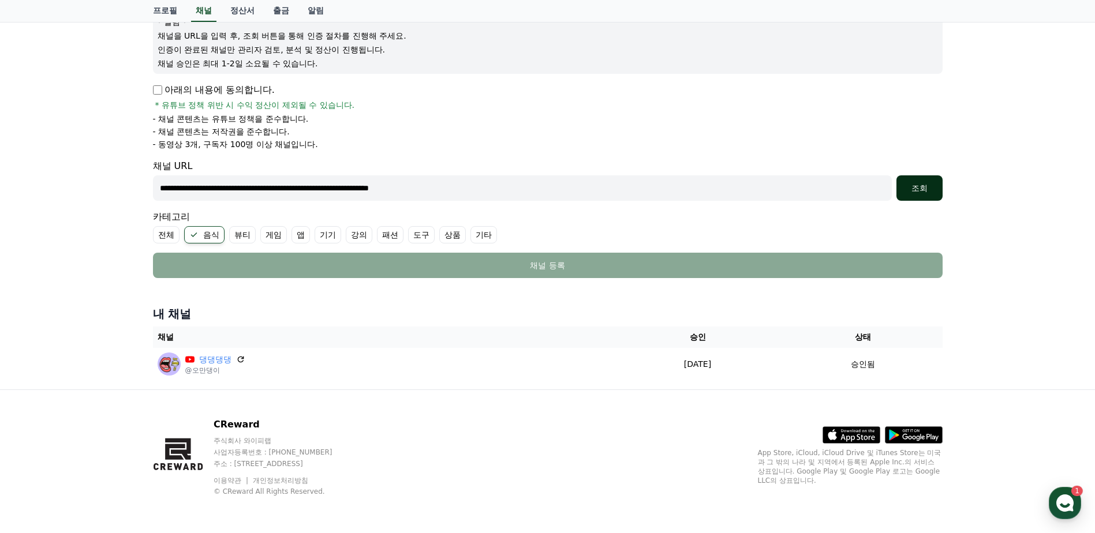
click at [926, 191] on div "조회" at bounding box center [919, 188] width 37 height 12
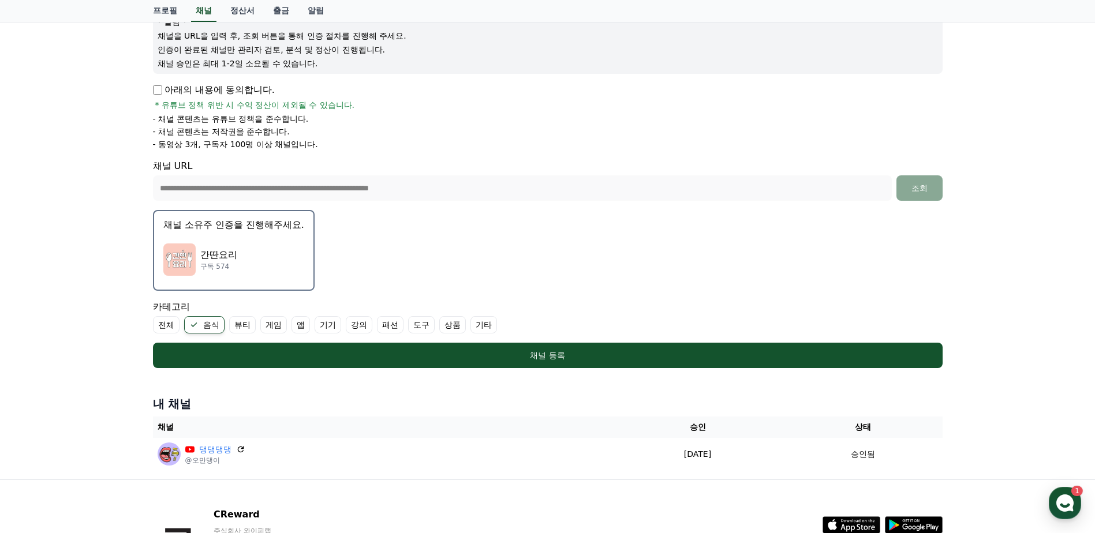
click at [241, 233] on button "채널 소유주 인증을 진행해주세요. 간딴요리 구독 574" at bounding box center [234, 250] width 162 height 81
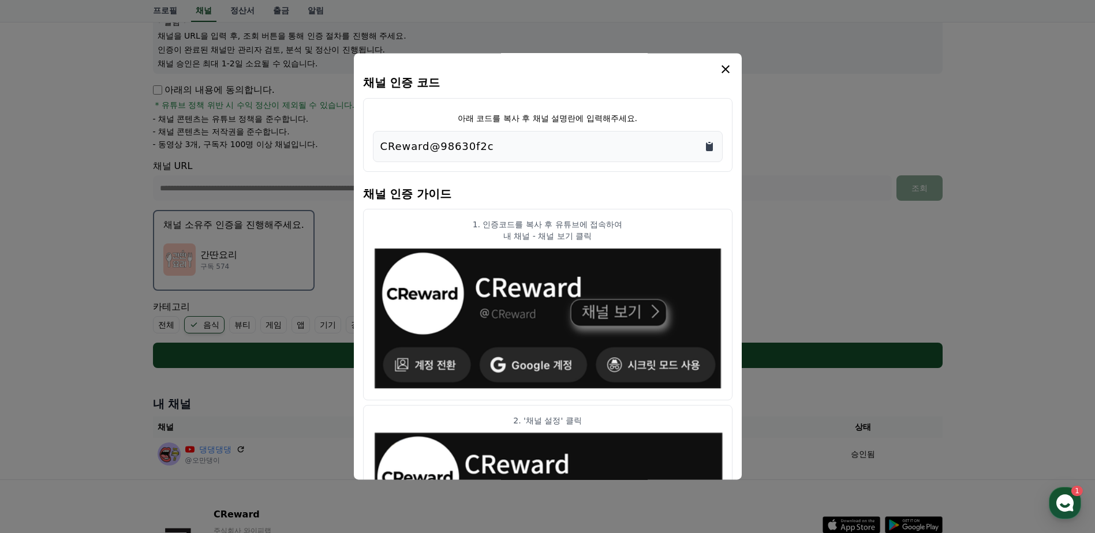
click at [708, 147] on icon "Copy to clipboard" at bounding box center [709, 147] width 7 height 9
click at [720, 72] on icon "modal" at bounding box center [726, 69] width 14 height 14
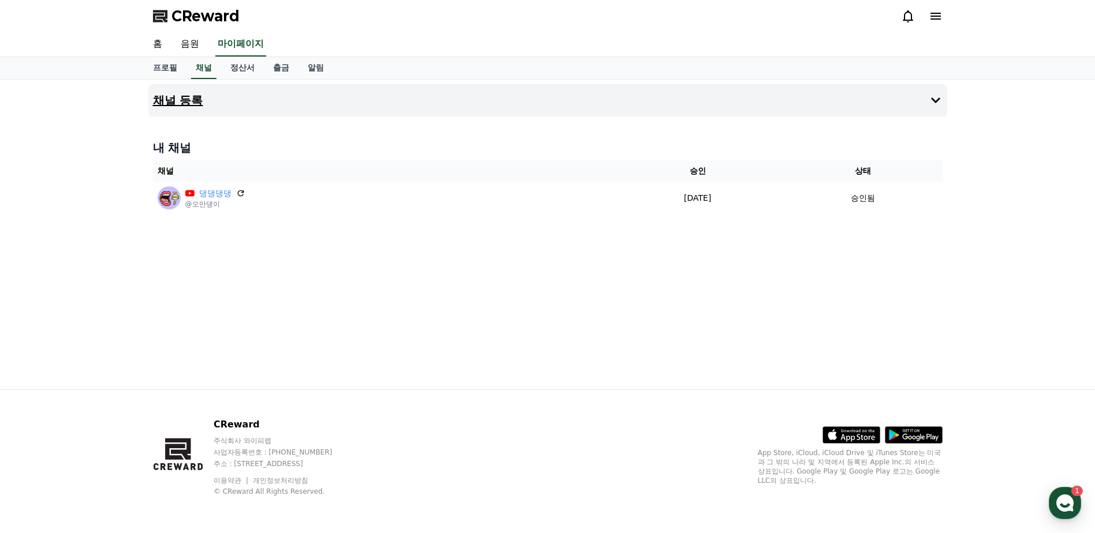
click at [465, 109] on button "채널 등록" at bounding box center [547, 100] width 799 height 32
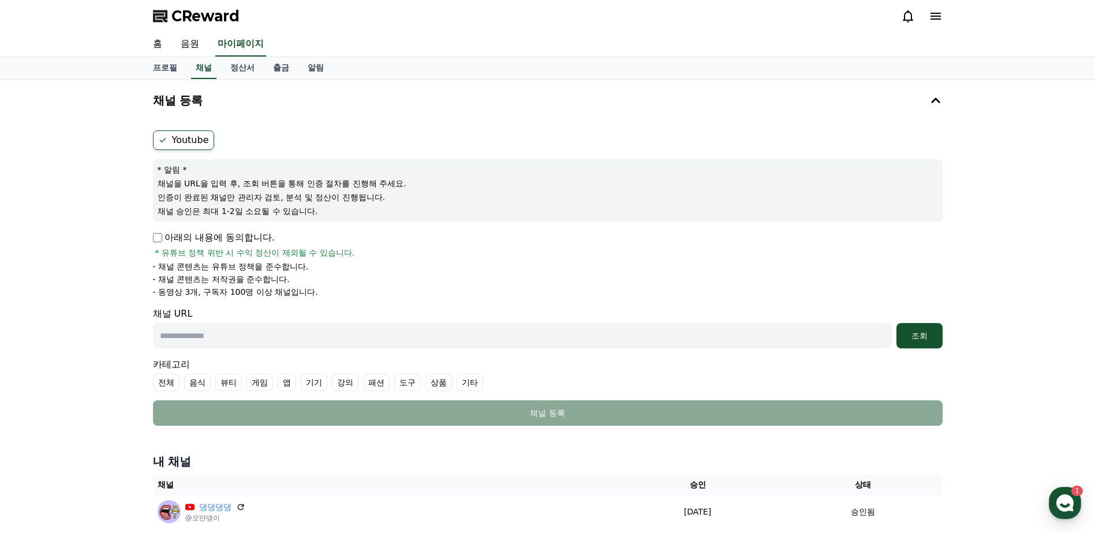
click at [334, 336] on input "text" at bounding box center [522, 335] width 739 height 25
paste input "**********"
type input "**********"
click at [910, 338] on div "조회" at bounding box center [919, 336] width 37 height 12
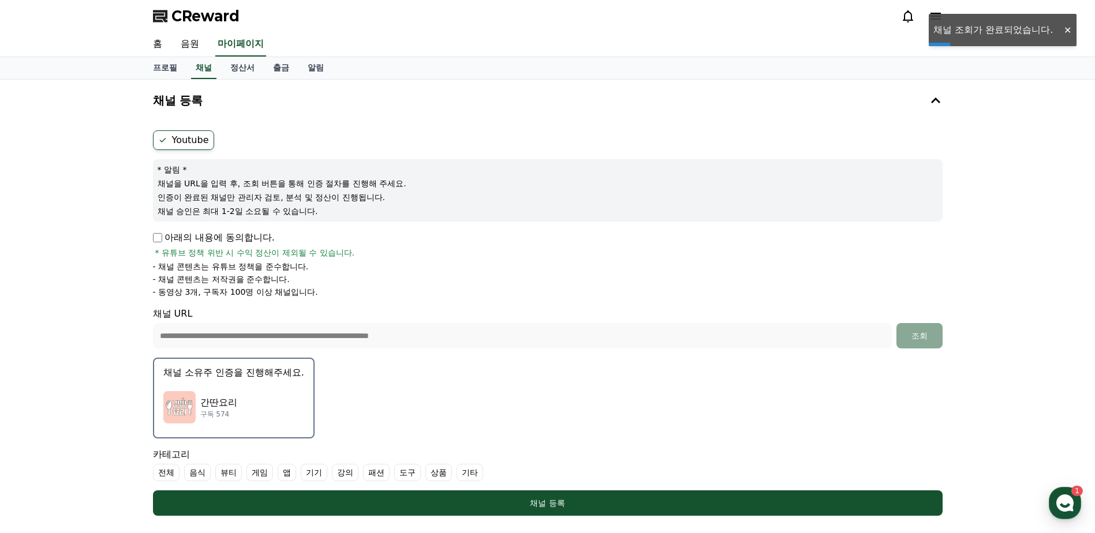
click at [263, 399] on div "간딴요리 구독 574" at bounding box center [233, 407] width 141 height 46
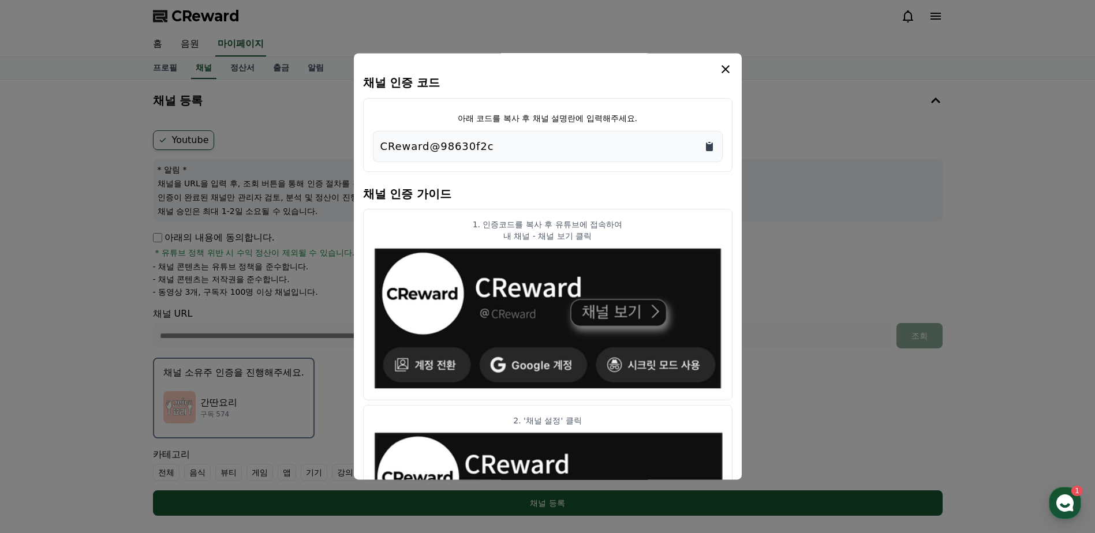
click at [713, 144] on icon "Copy to clipboard" at bounding box center [710, 147] width 12 height 12
click at [545, 498] on button "close modal" at bounding box center [547, 266] width 1095 height 533
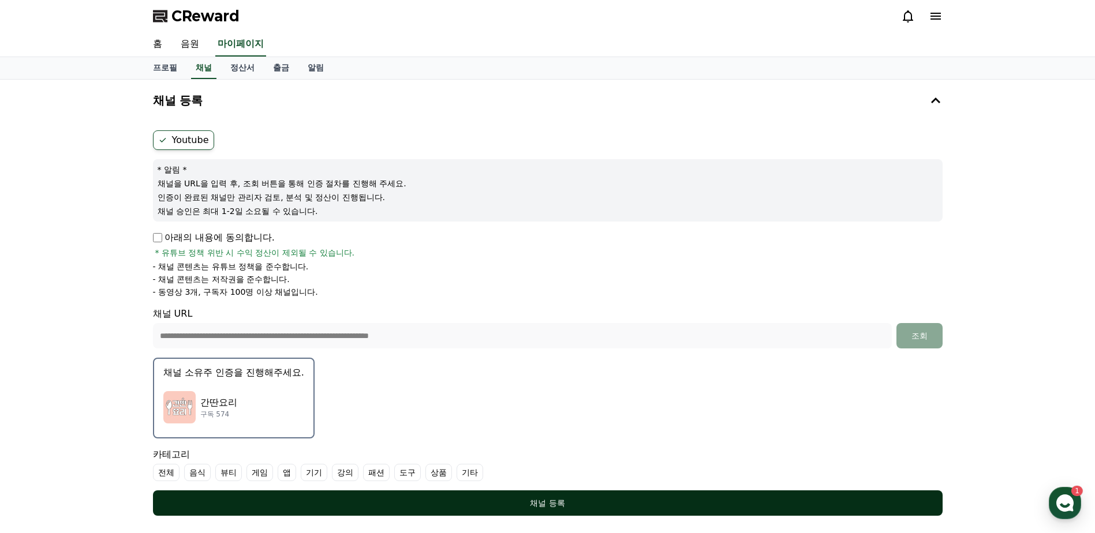
click at [543, 505] on div "채널 등록" at bounding box center [547, 504] width 743 height 12
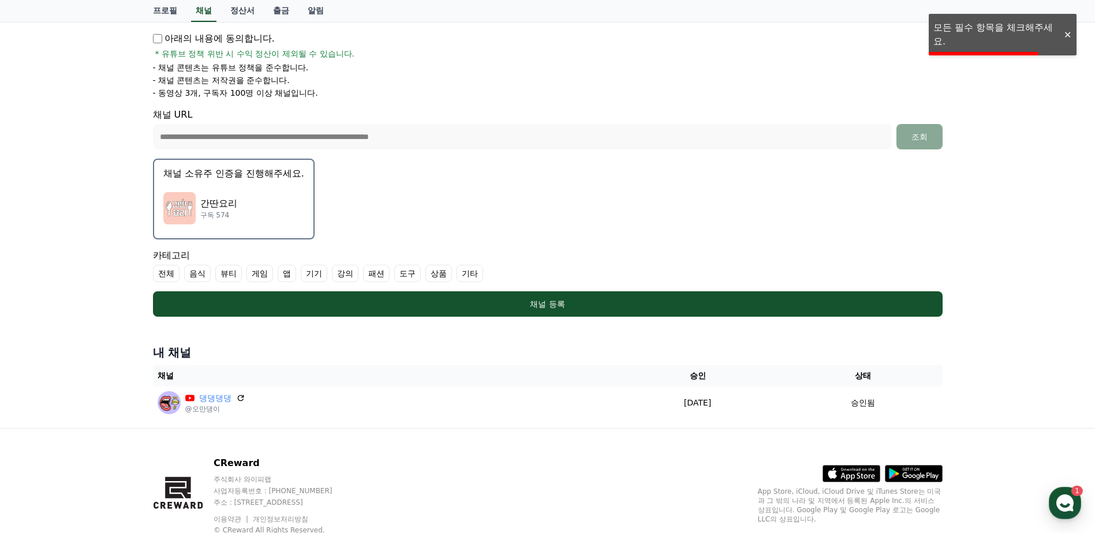
scroll to position [231, 0]
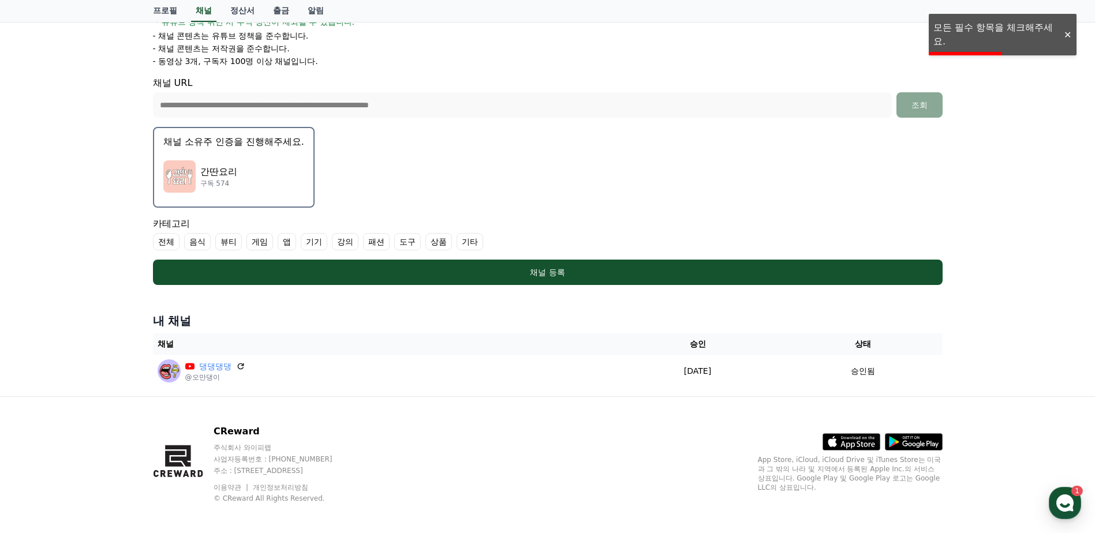
click at [204, 248] on label "음식" at bounding box center [197, 241] width 27 height 17
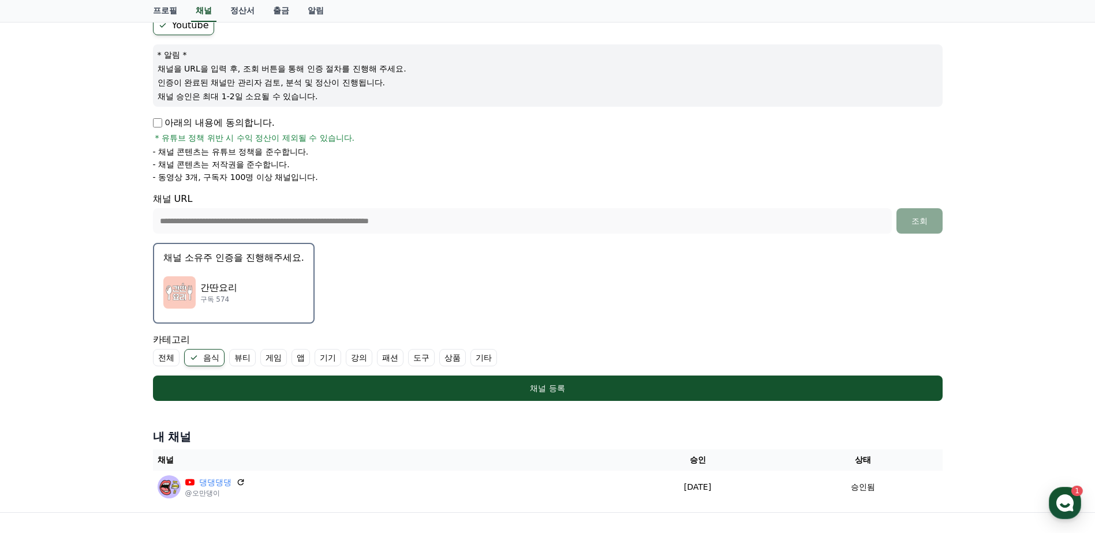
scroll to position [115, 0]
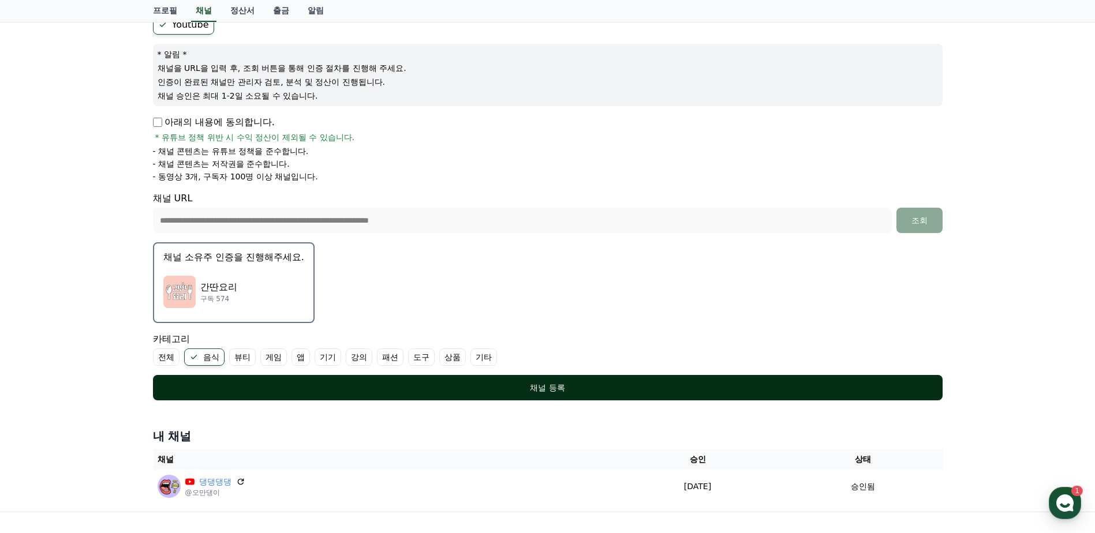
click at [540, 383] on div "채널 등록" at bounding box center [547, 388] width 743 height 12
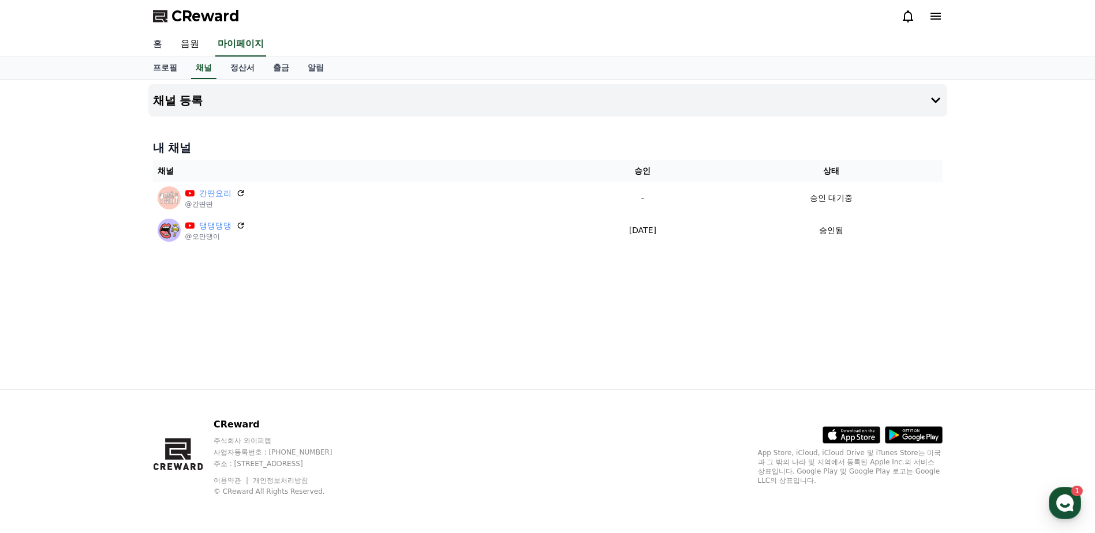
click at [160, 47] on link "홈" at bounding box center [158, 44] width 28 height 24
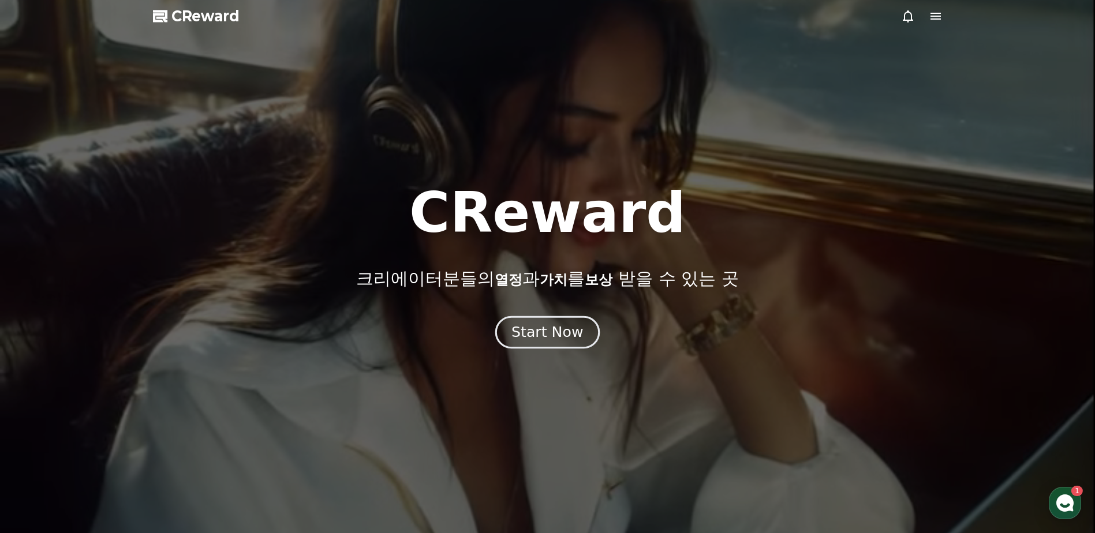
click at [554, 335] on div "Start Now" at bounding box center [547, 333] width 72 height 20
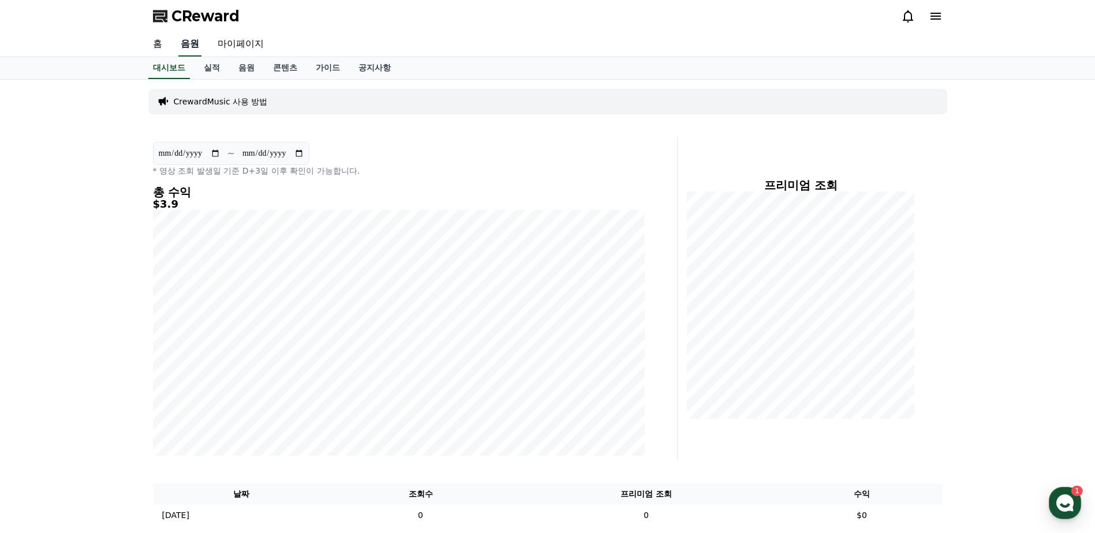
click at [182, 47] on link "음원" at bounding box center [189, 44] width 23 height 24
click at [248, 70] on link "음원" at bounding box center [246, 68] width 35 height 22
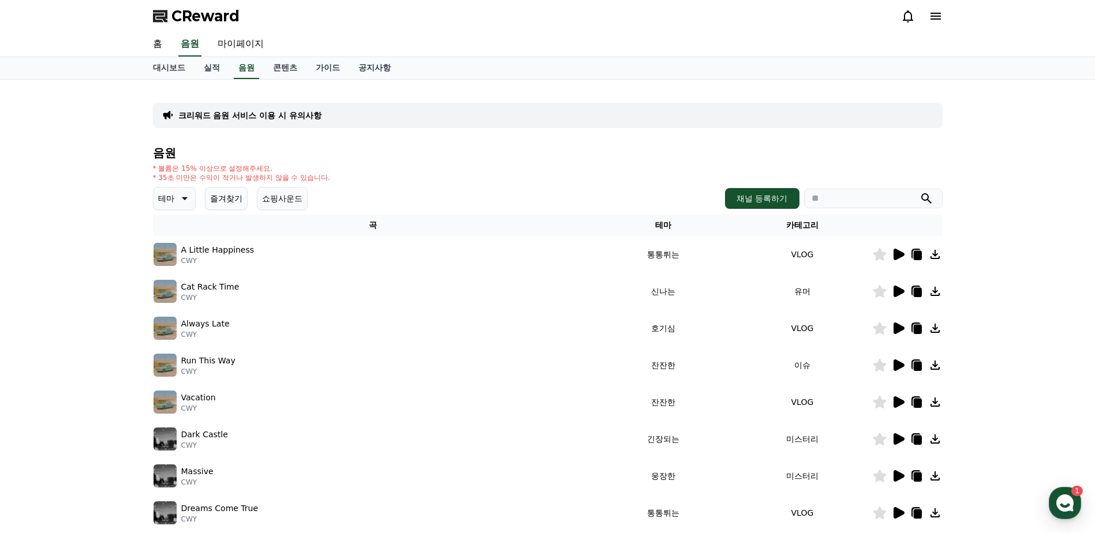
click at [182, 199] on icon at bounding box center [184, 199] width 14 height 14
click at [189, 286] on button "통통튀는" at bounding box center [176, 285] width 42 height 25
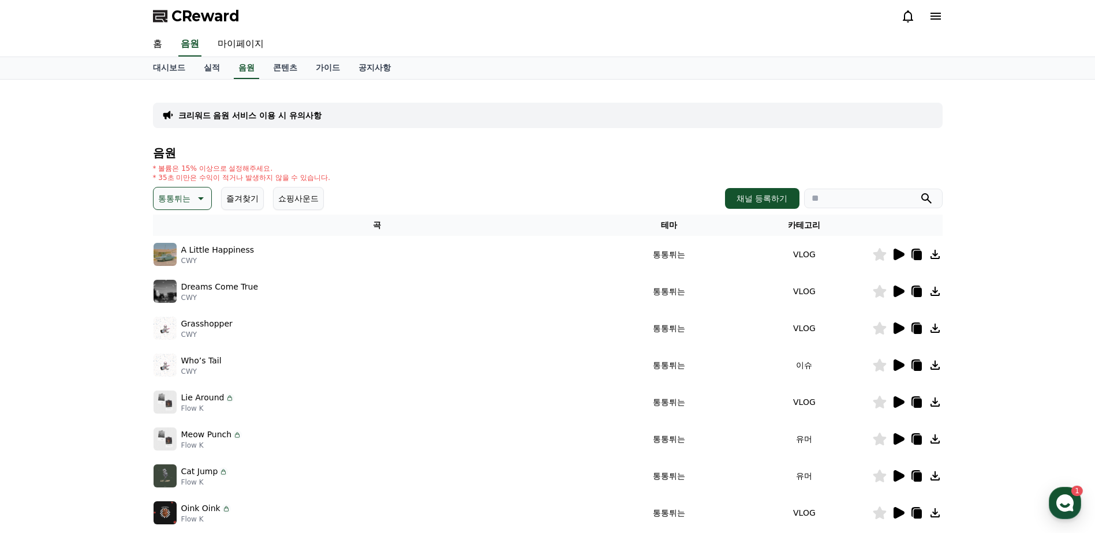
click at [898, 254] on icon at bounding box center [899, 255] width 11 height 12
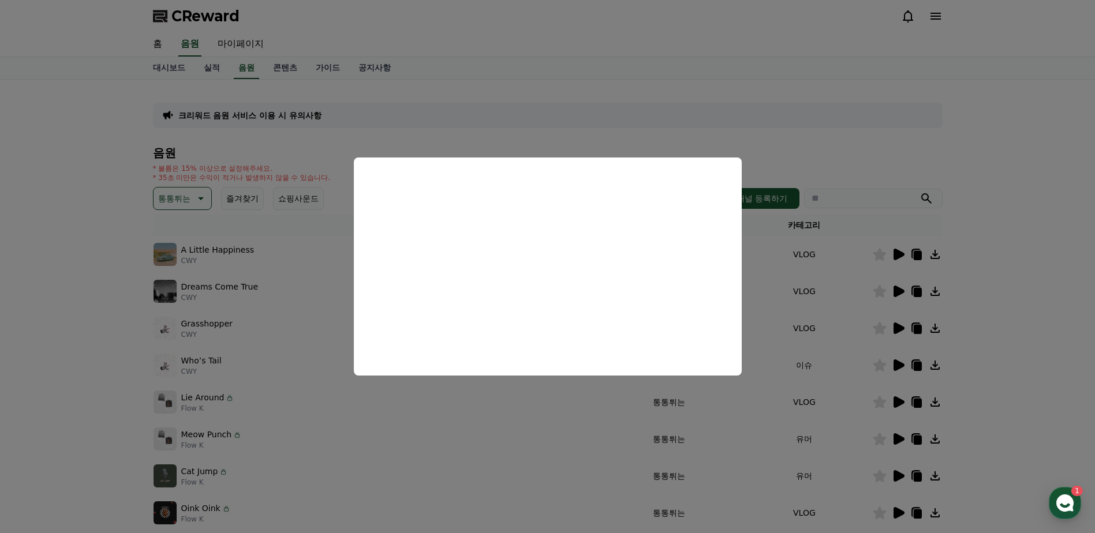
click at [999, 268] on button "close modal" at bounding box center [547, 266] width 1095 height 533
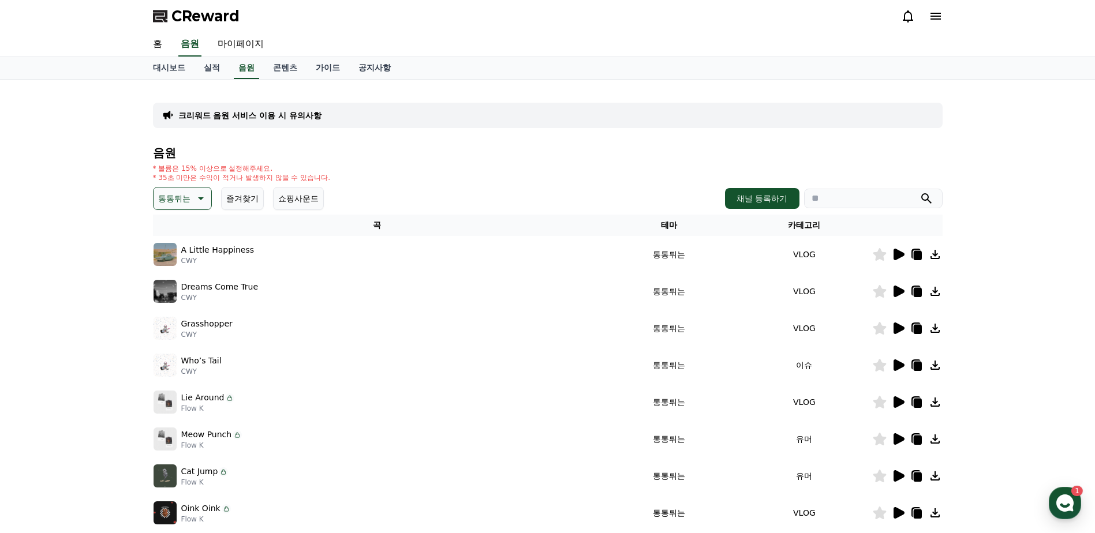
click at [901, 289] on icon at bounding box center [899, 292] width 11 height 12
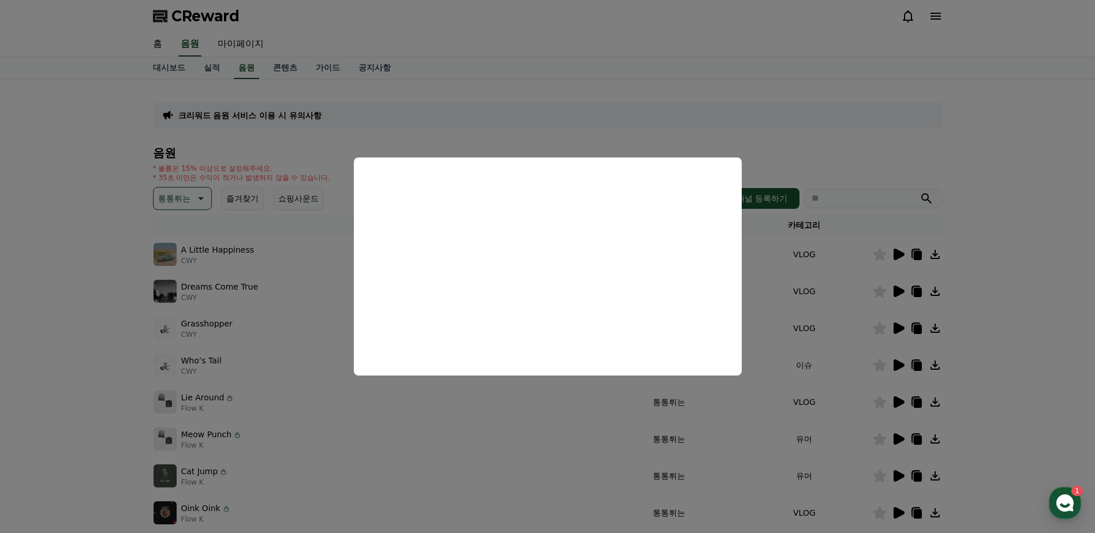
click at [983, 271] on button "close modal" at bounding box center [547, 266] width 1095 height 533
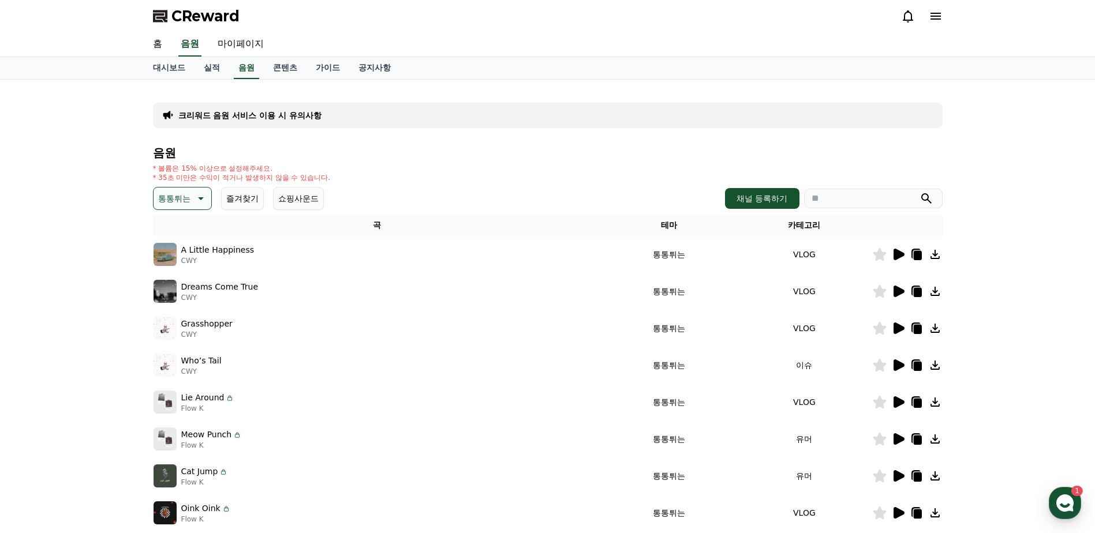
drag, startPoint x: 160, startPoint y: 196, endPoint x: 167, endPoint y: 195, distance: 7.1
click at [162, 196] on p "통통튀는" at bounding box center [174, 198] width 32 height 16
click at [190, 290] on div "전체 환상적인 호기심 어두운 밝은 통통튀는 신나는 반전 웅장한 드라마틱 즐거움 분위기있는 EDM 그루브 슬픈 잔잔한 귀여운 감동적인 긴장되는 …" at bounding box center [182, 514] width 55 height 596
click at [175, 292] on button "호기심" at bounding box center [171, 289] width 33 height 25
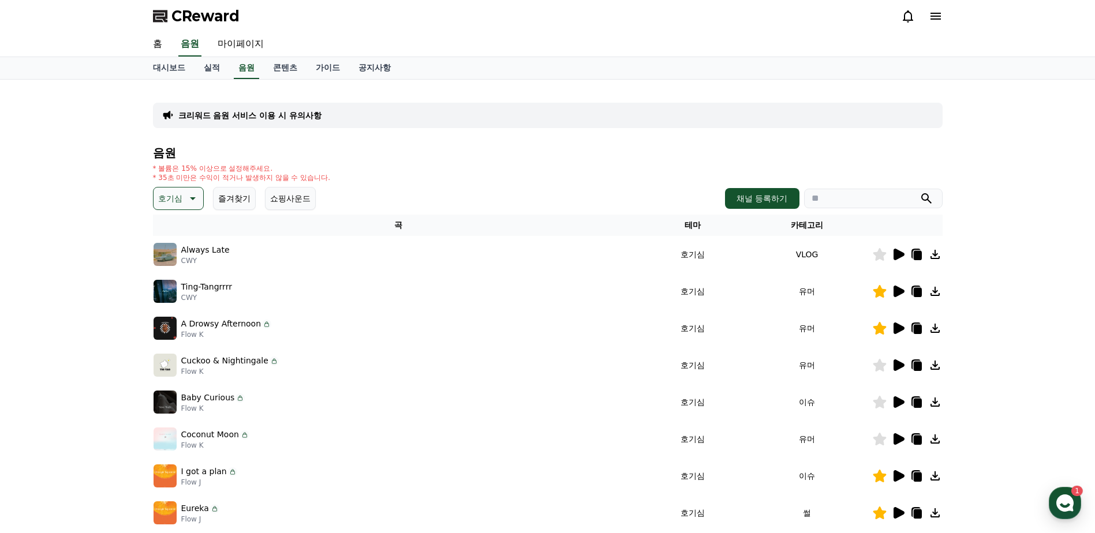
click at [899, 291] on icon at bounding box center [899, 292] width 11 height 12
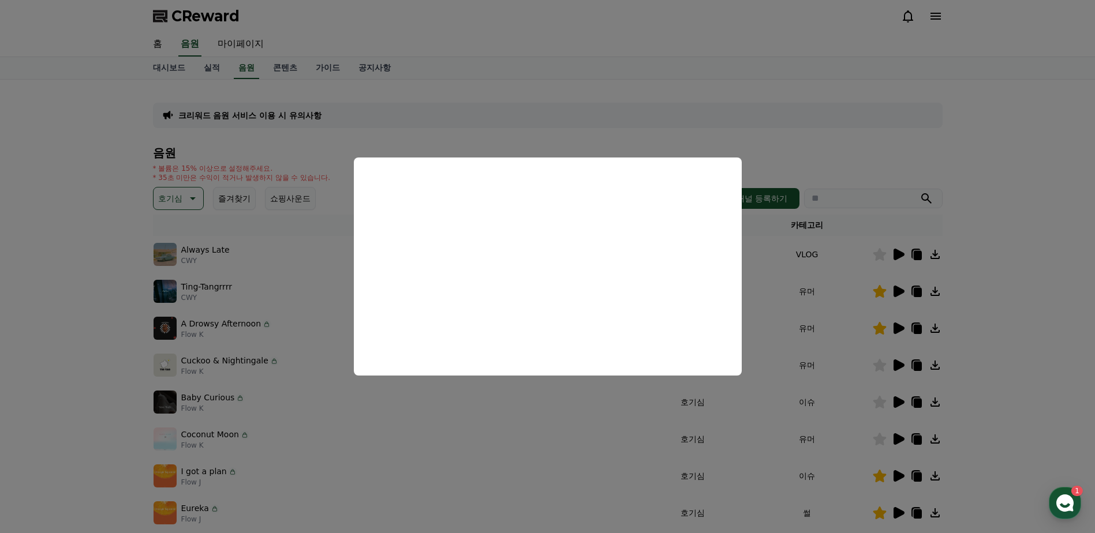
click at [1001, 268] on button "close modal" at bounding box center [547, 266] width 1095 height 533
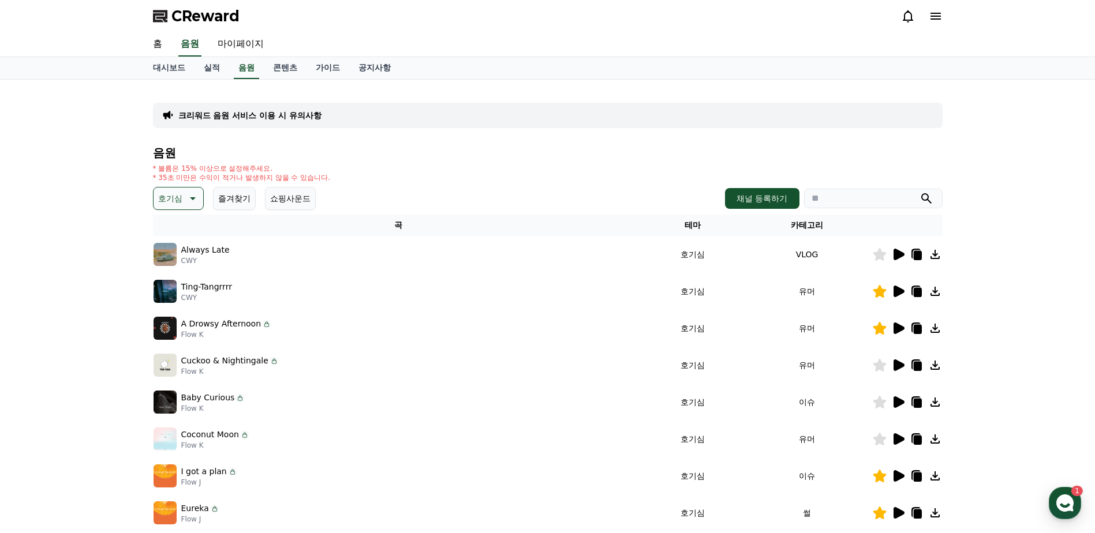
click at [897, 292] on icon at bounding box center [899, 292] width 11 height 12
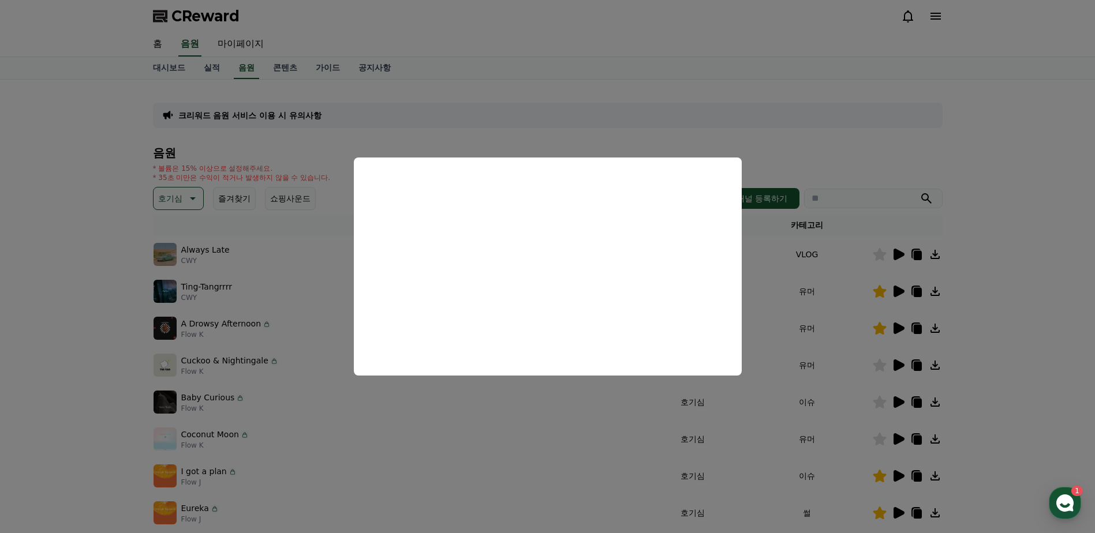
click at [973, 255] on button "close modal" at bounding box center [547, 266] width 1095 height 533
click at [912, 293] on icon at bounding box center [915, 291] width 9 height 10
